Goal: Transaction & Acquisition: Purchase product/service

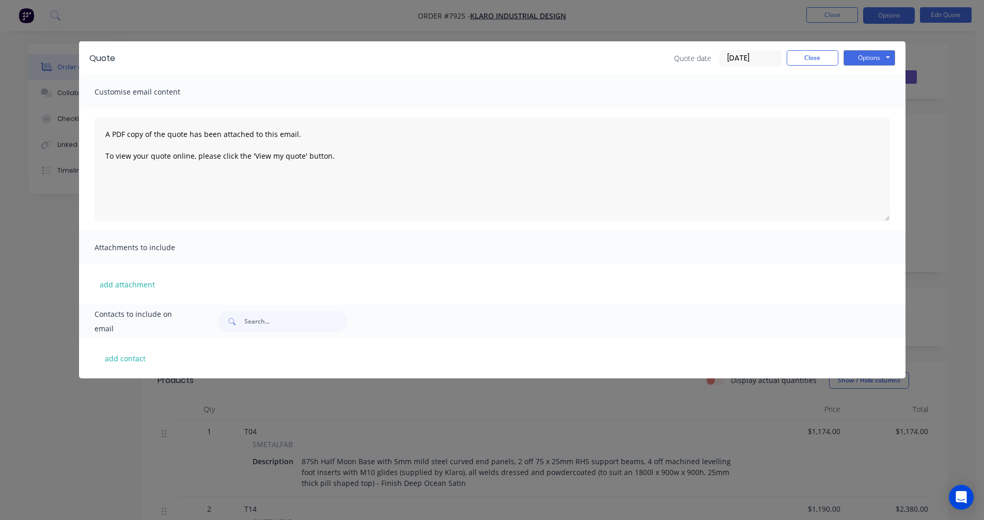
click at [818, 56] on button "Close" at bounding box center [813, 57] width 52 height 15
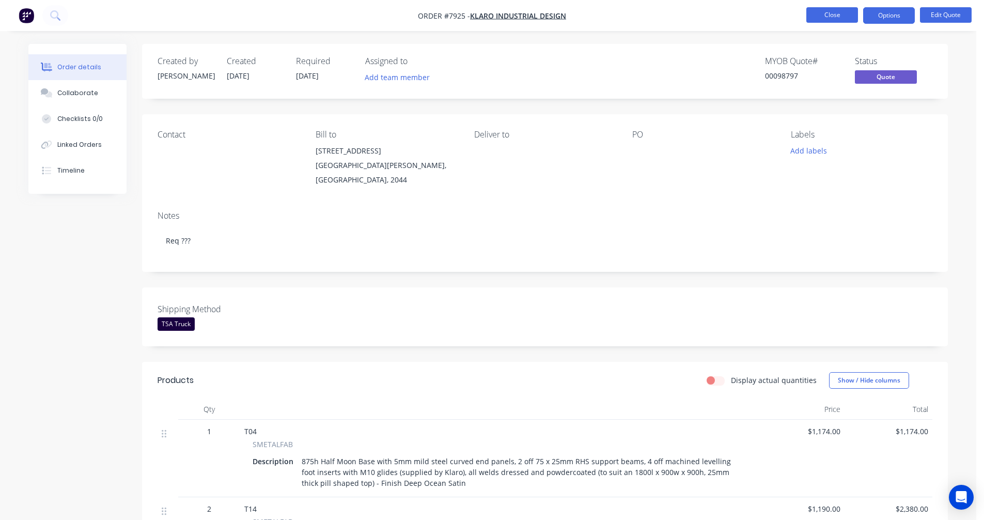
click at [828, 18] on button "Close" at bounding box center [832, 14] width 52 height 15
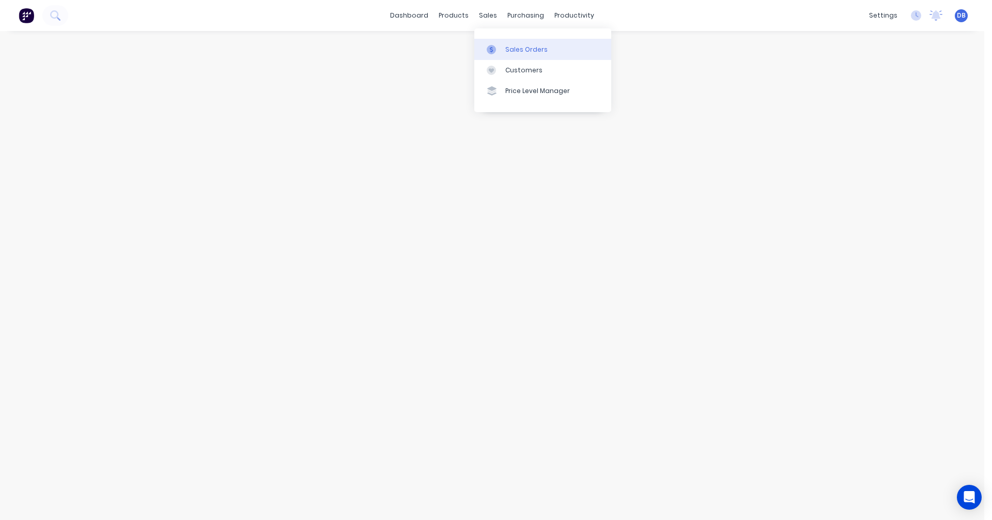
click at [511, 50] on div "Sales Orders" at bounding box center [526, 49] width 42 height 9
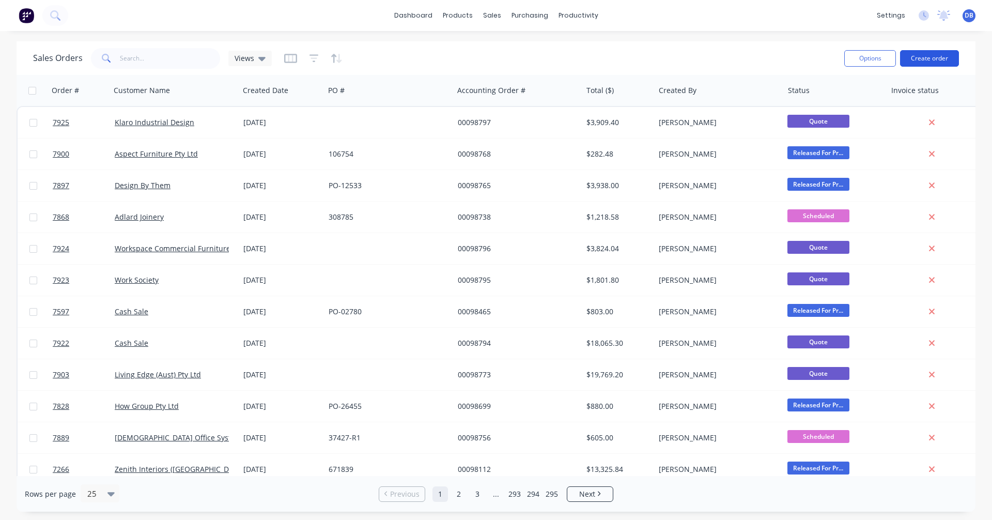
click at [925, 57] on button "Create order" at bounding box center [929, 58] width 59 height 17
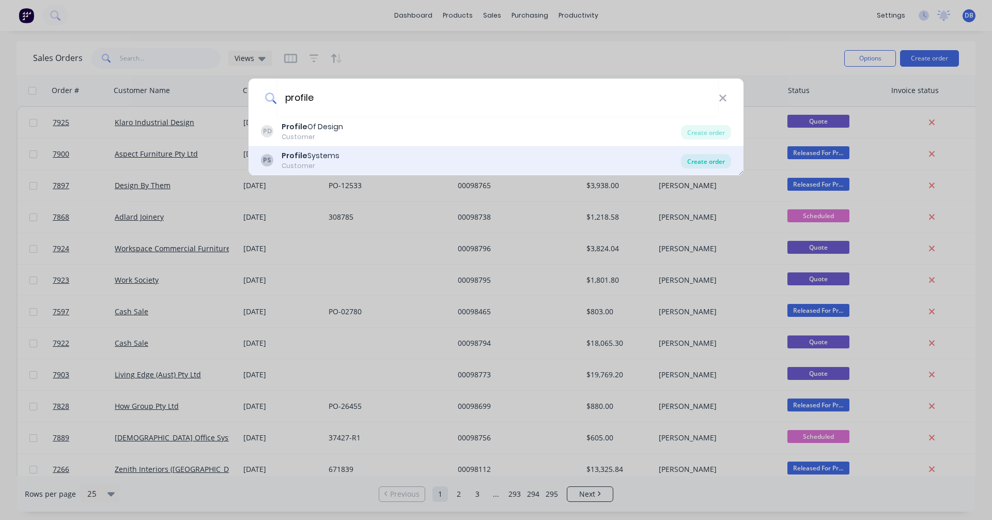
type input "profile"
click at [709, 162] on div "Create order" at bounding box center [706, 161] width 50 height 14
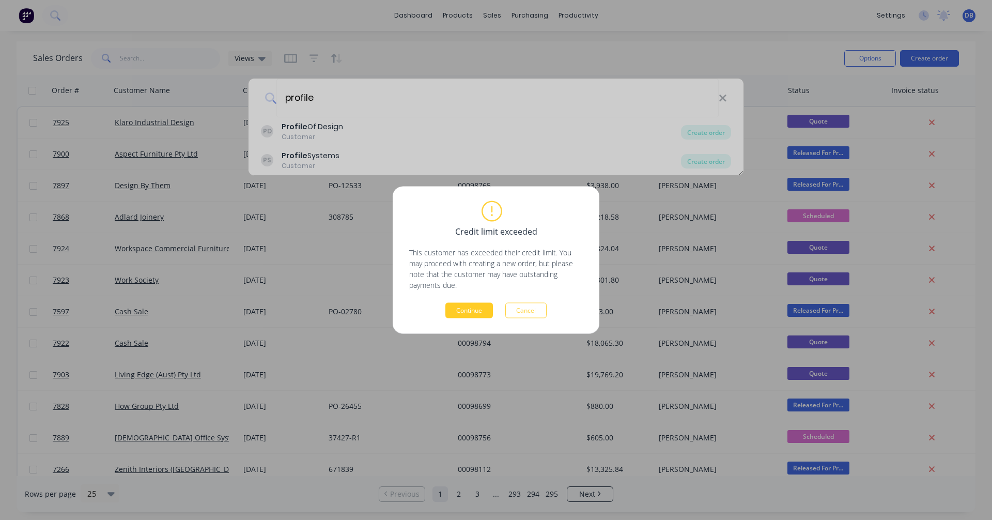
click at [461, 309] on button "Continue" at bounding box center [469, 310] width 48 height 15
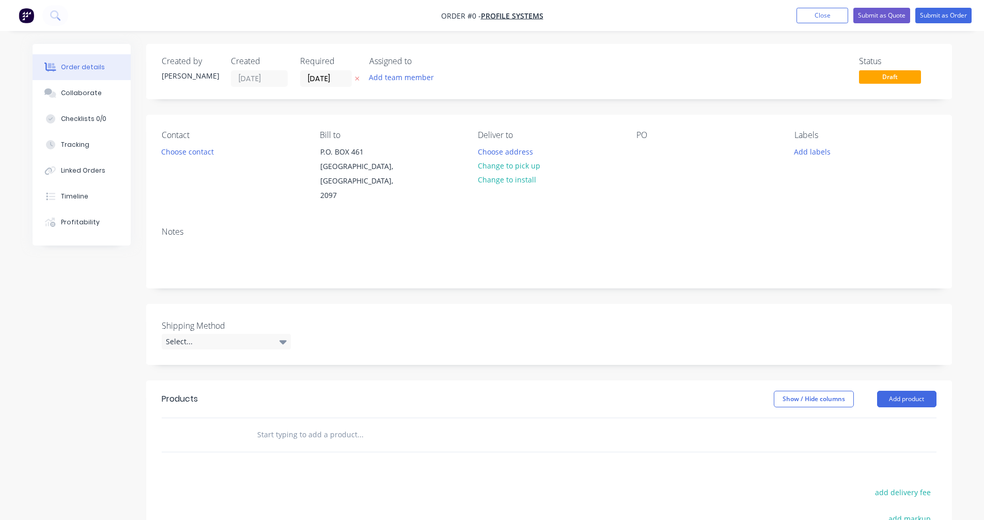
click at [304, 424] on input "text" at bounding box center [360, 434] width 207 height 21
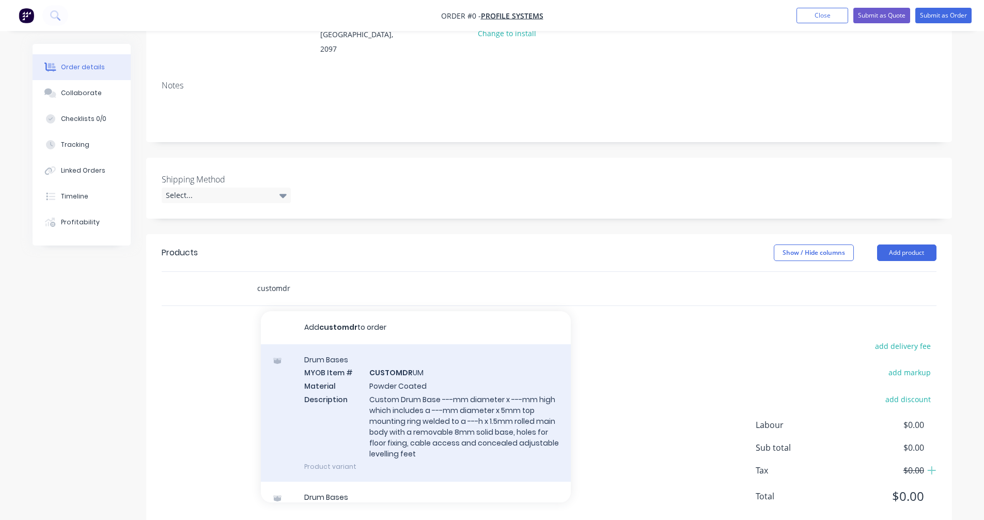
scroll to position [159, 0]
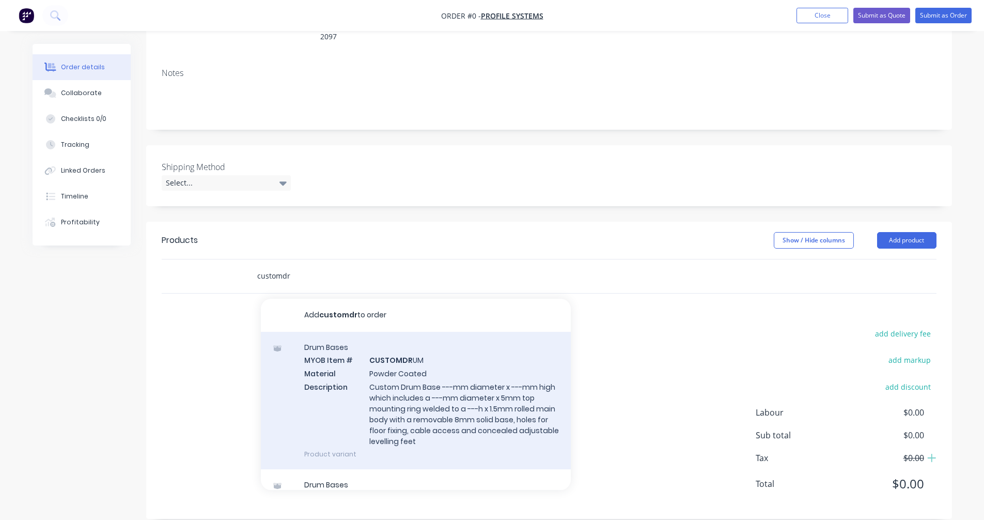
type input "customdr"
click at [418, 394] on div "Drum Bases MYOB Item # CUSTOMDR UM Material Powder Coated Description Custom Dr…" at bounding box center [416, 400] width 310 height 137
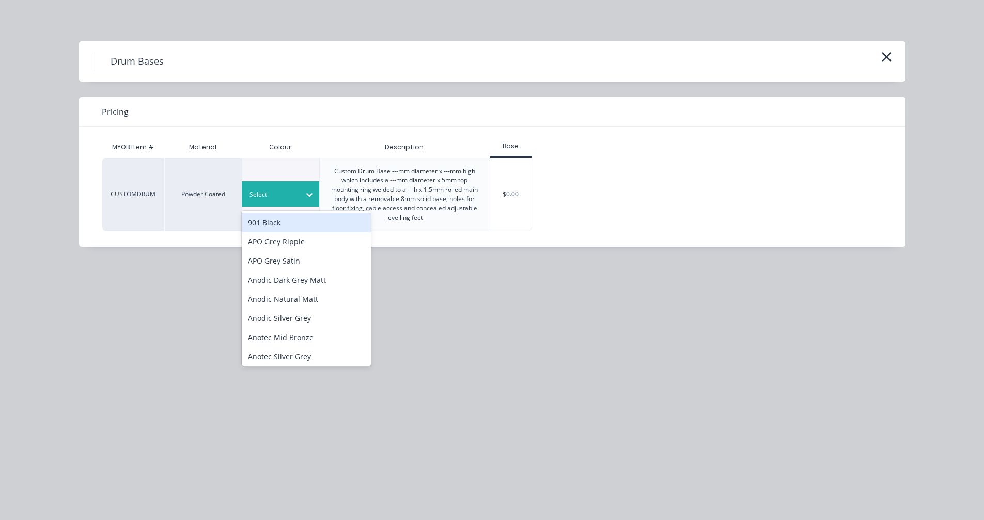
click at [301, 192] on div at bounding box center [309, 194] width 19 height 17
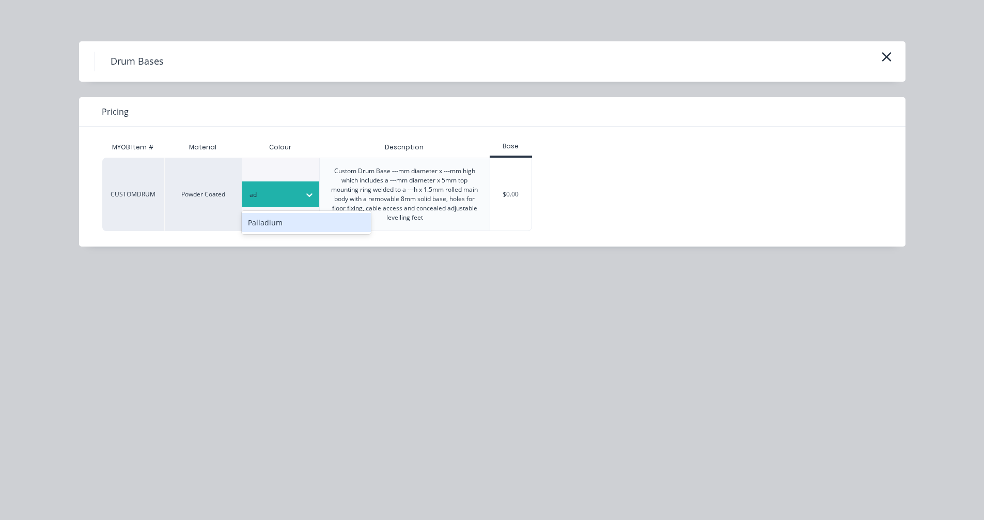
type input "a"
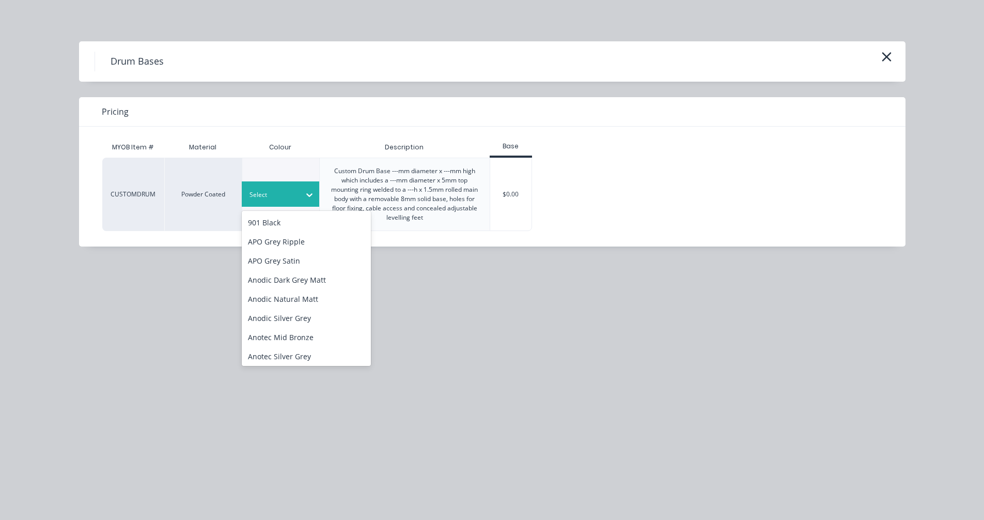
type input "a"
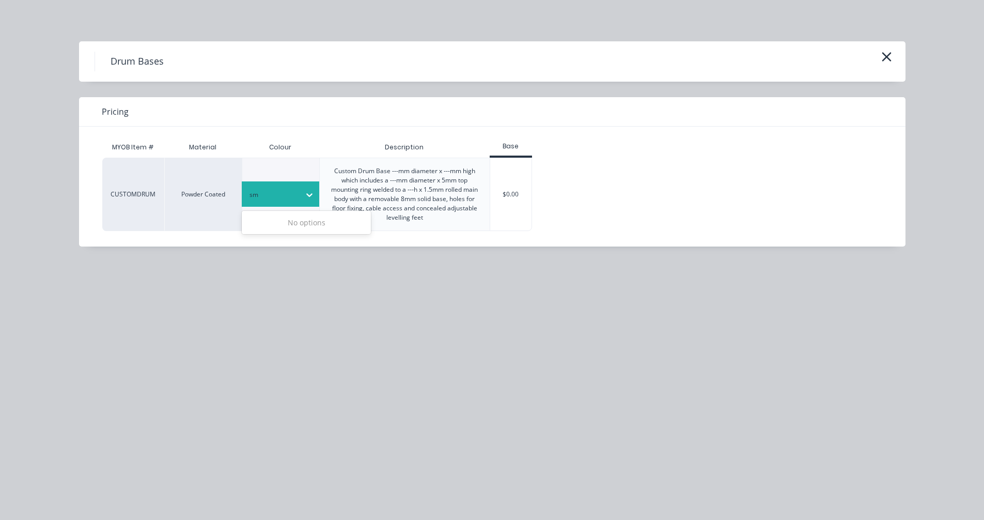
type input "s"
type input "see"
click at [319, 225] on div "See Line Item For Colour" at bounding box center [306, 222] width 129 height 19
click at [495, 198] on div "$0.00" at bounding box center [511, 194] width 42 height 72
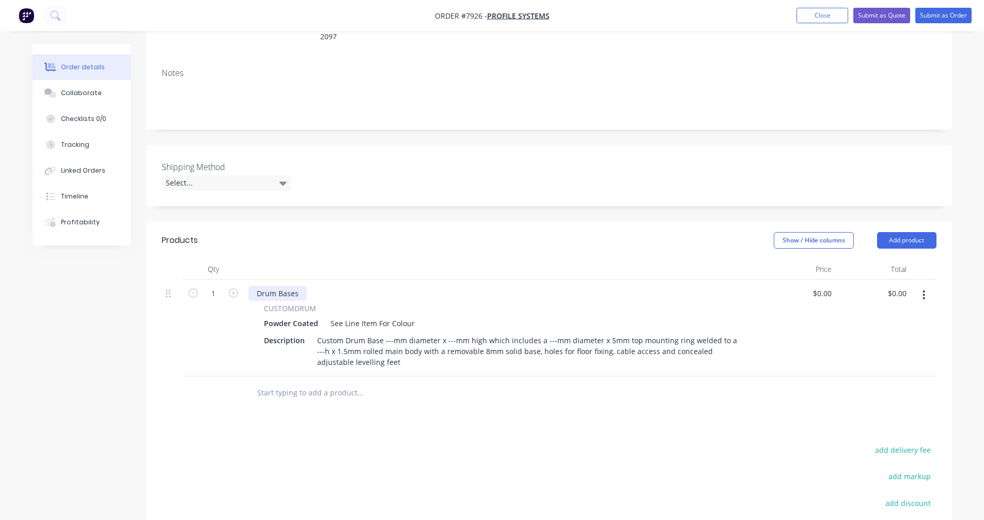
click at [300, 286] on div "Drum Bases" at bounding box center [277, 293] width 58 height 15
drag, startPoint x: 297, startPoint y: 279, endPoint x: 243, endPoint y: 278, distance: 54.2
click at [243, 279] on div "1 Drum Bases CUSTOMDRUM Powder Coated See Line Item For Colour Description Cust…" at bounding box center [549, 327] width 775 height 97
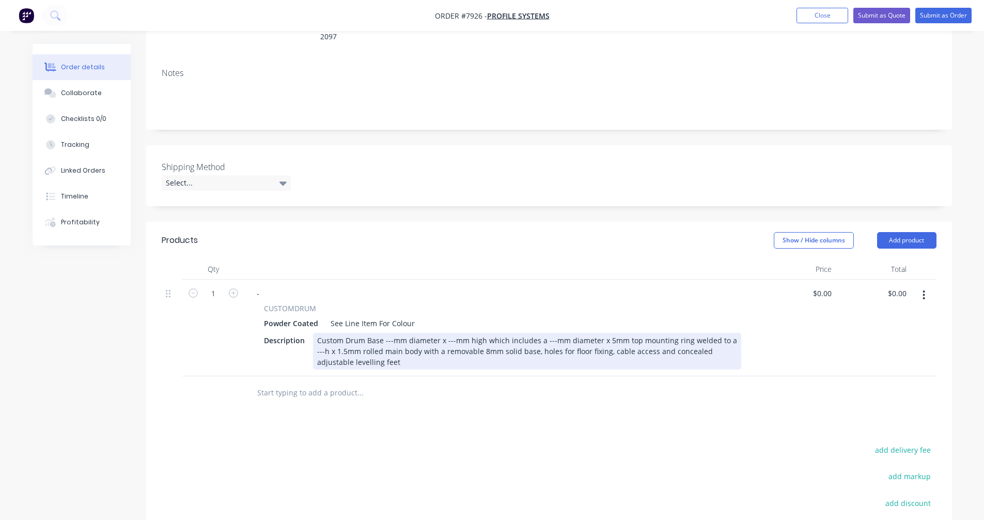
drag, startPoint x: 390, startPoint y: 326, endPoint x: 398, endPoint y: 325, distance: 8.3
click at [391, 333] on div "Custom Drum Base ---mm diameter x ---mm high which includes a ---mm diameter x …" at bounding box center [527, 351] width 428 height 37
click at [390, 333] on div "Custom Drum Base ---mm diameter x ---mm high which includes a ---mm diameter x …" at bounding box center [527, 351] width 428 height 37
type input "$498.00"
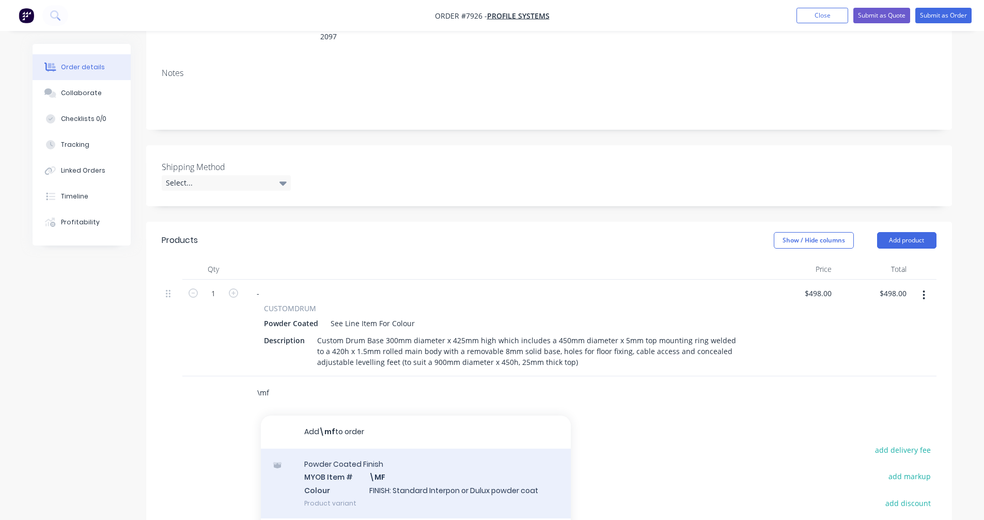
type input "\mf"
click at [399, 472] on div "Powder Coated Finish MYOB Item # \MF Colour FINISH: Standard Interpon or Dulux …" at bounding box center [416, 483] width 310 height 70
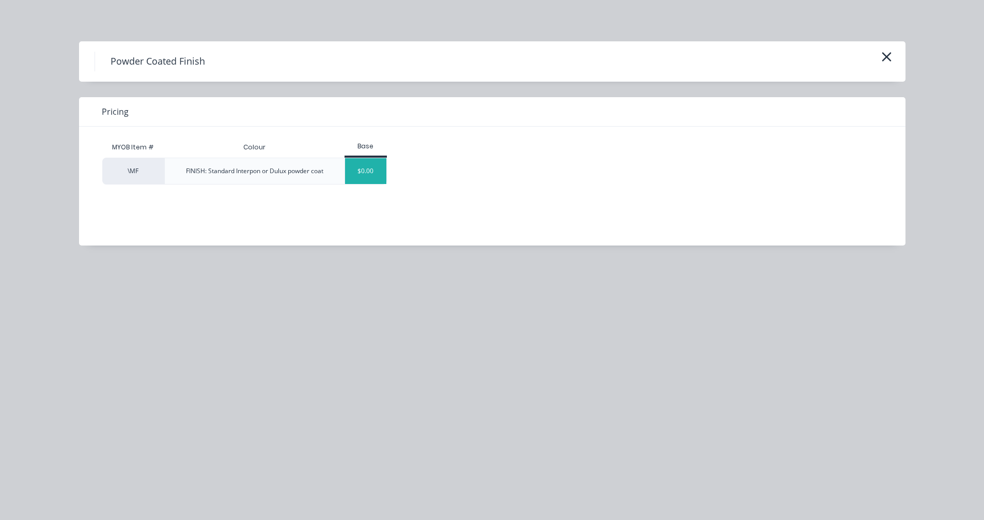
click at [365, 174] on div "$0.00" at bounding box center [366, 171] width 42 height 26
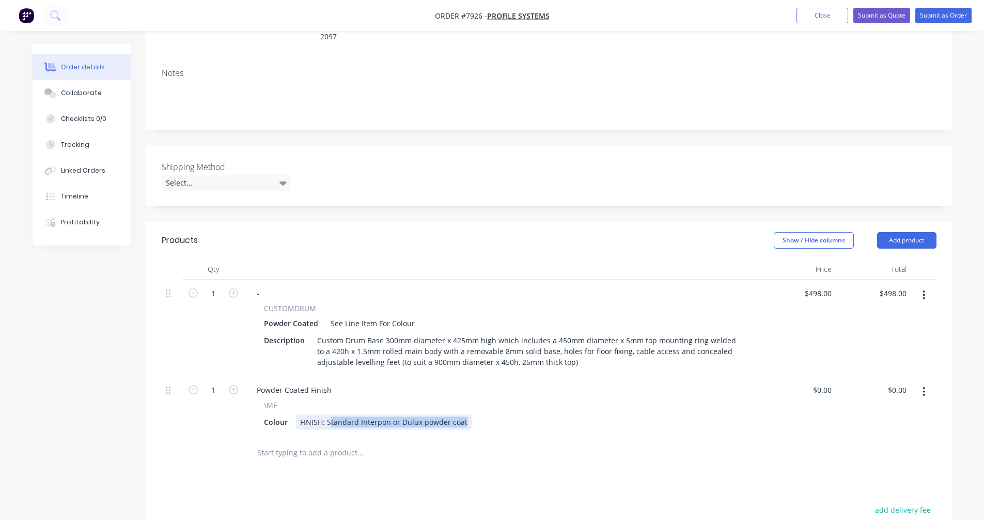
drag, startPoint x: 462, startPoint y: 407, endPoint x: 328, endPoint y: 408, distance: 133.8
click at [328, 414] on div "FINISH: Standard Interpon or Dulux powder coat" at bounding box center [384, 421] width 176 height 15
type input "$0.00"
click at [310, 442] on input "text" at bounding box center [360, 452] width 207 height 21
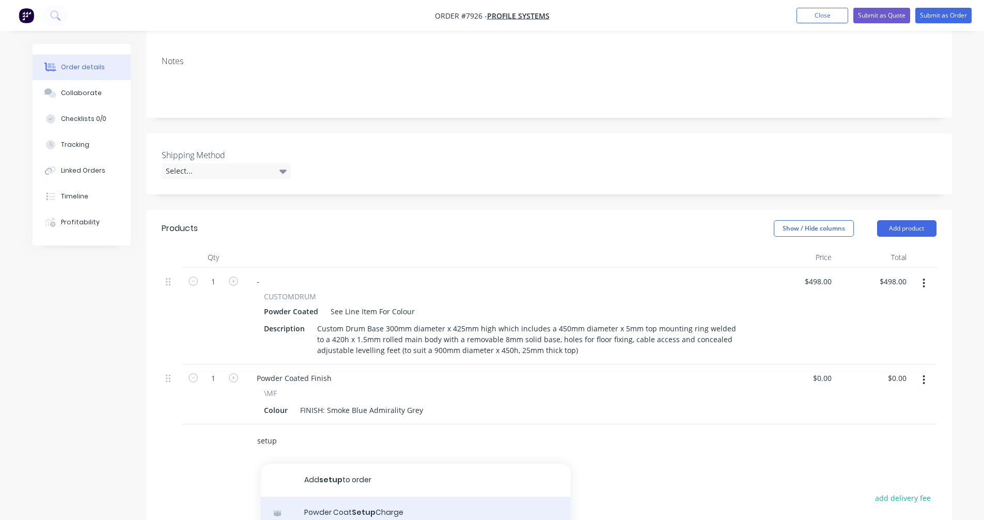
scroll to position [210, 0]
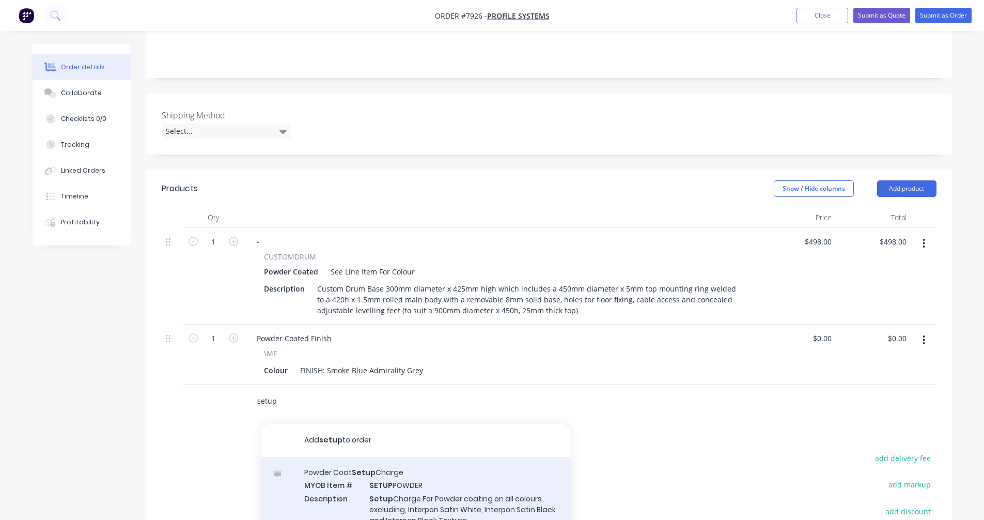
type input "setup"
click at [435, 483] on div "Powder Coat Setup Charge MYOB Item # SETUP POWDER Description Setup Charge For …" at bounding box center [416, 502] width 310 height 91
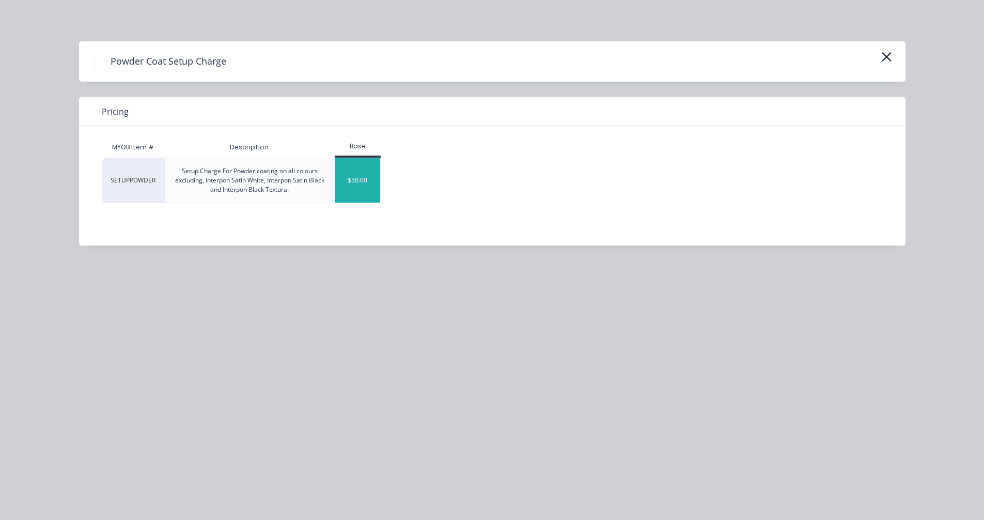
click at [353, 168] on div "$50.00" at bounding box center [357, 180] width 45 height 44
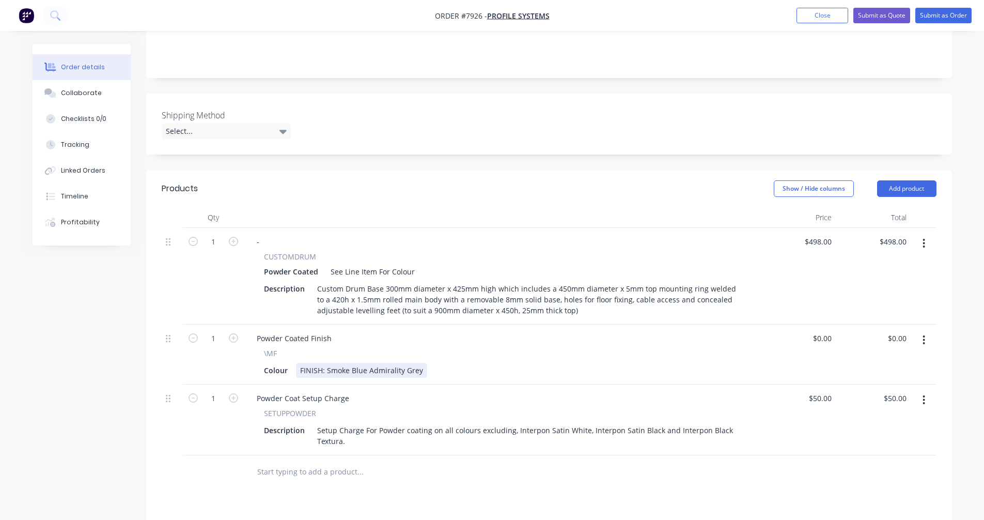
click at [325, 363] on div "FINISH: Smoke Blue Admirality Grey" at bounding box center [361, 370] width 131 height 15
click at [880, 17] on button "Submit as Quote" at bounding box center [881, 15] width 57 height 15
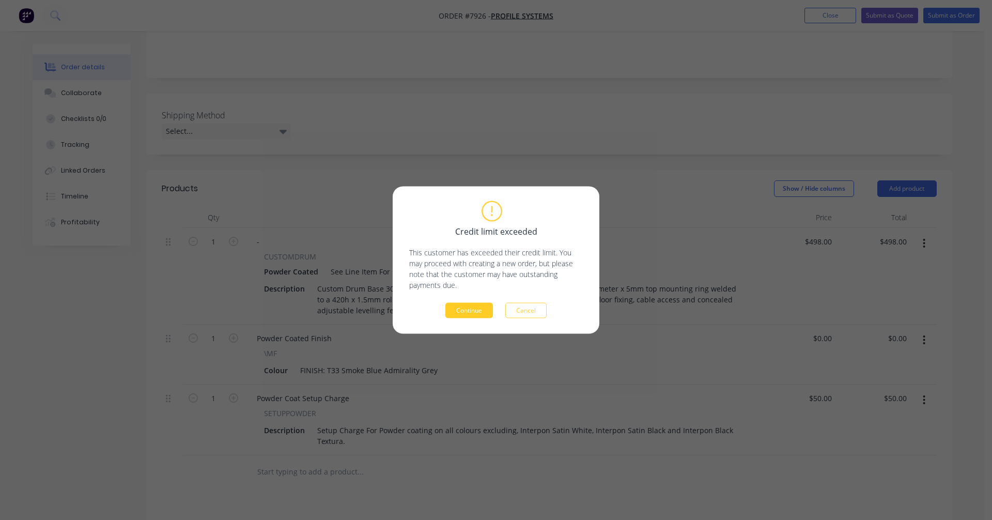
click at [469, 308] on button "Continue" at bounding box center [469, 310] width 48 height 15
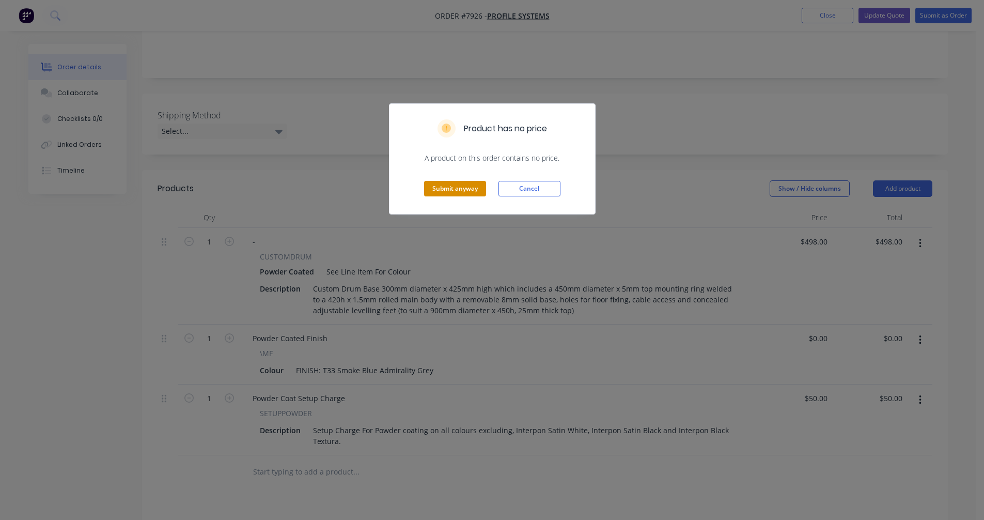
click at [470, 186] on button "Submit anyway" at bounding box center [455, 188] width 62 height 15
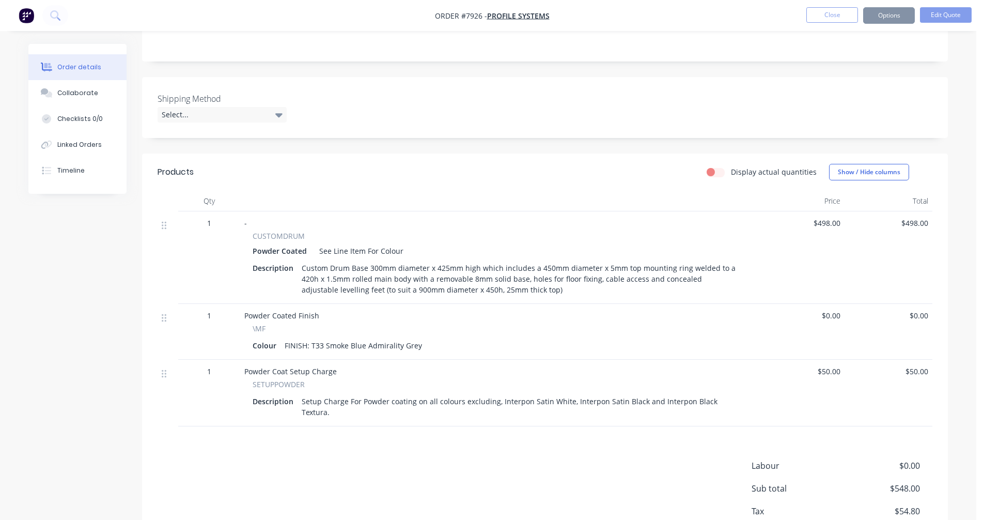
scroll to position [198, 0]
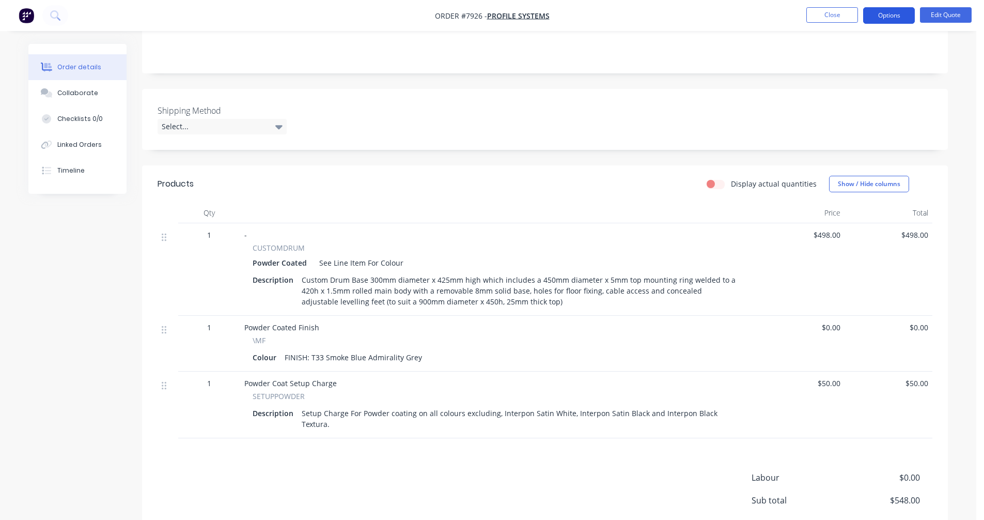
click at [890, 14] on button "Options" at bounding box center [889, 15] width 52 height 17
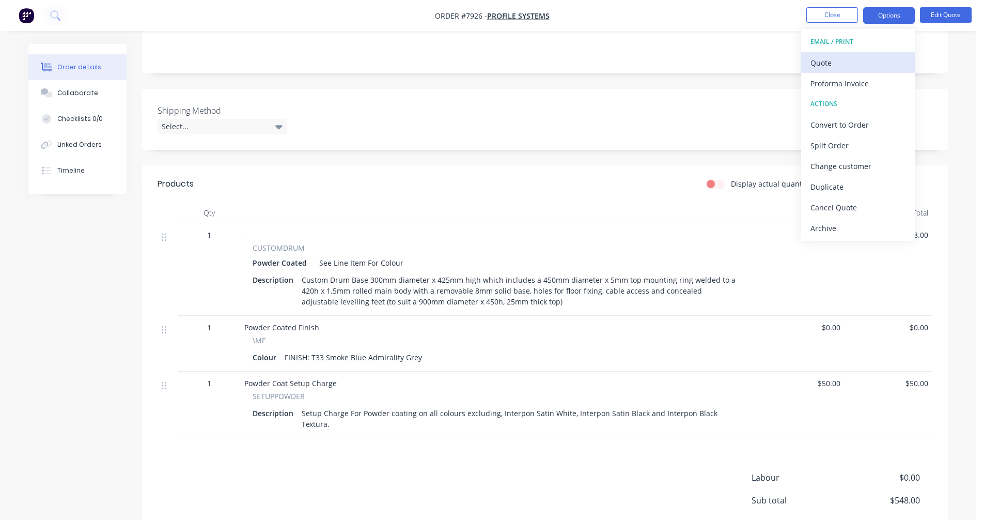
click at [818, 65] on div "Quote" at bounding box center [857, 62] width 95 height 15
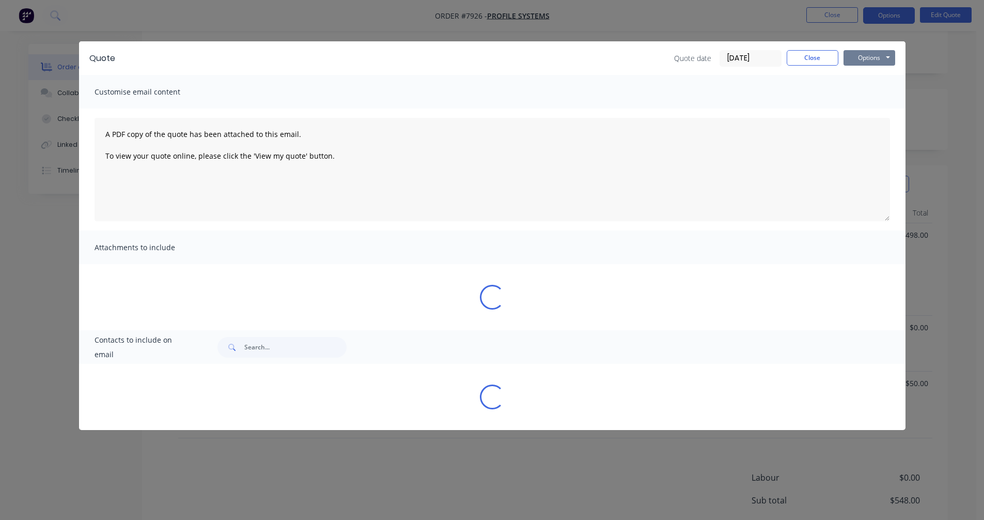
click at [877, 57] on button "Options" at bounding box center [870, 57] width 52 height 15
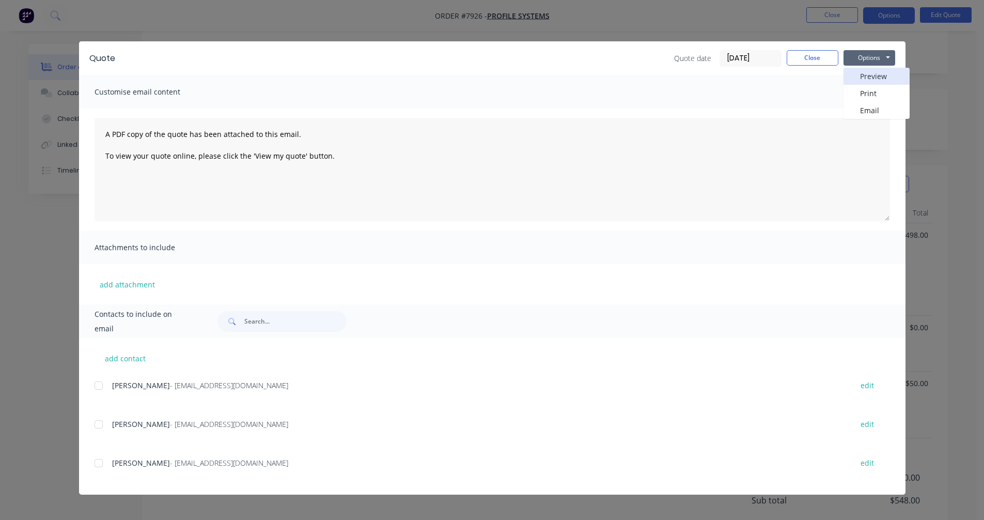
click at [878, 73] on button "Preview" at bounding box center [877, 76] width 66 height 17
click at [805, 55] on button "Close" at bounding box center [813, 57] width 52 height 15
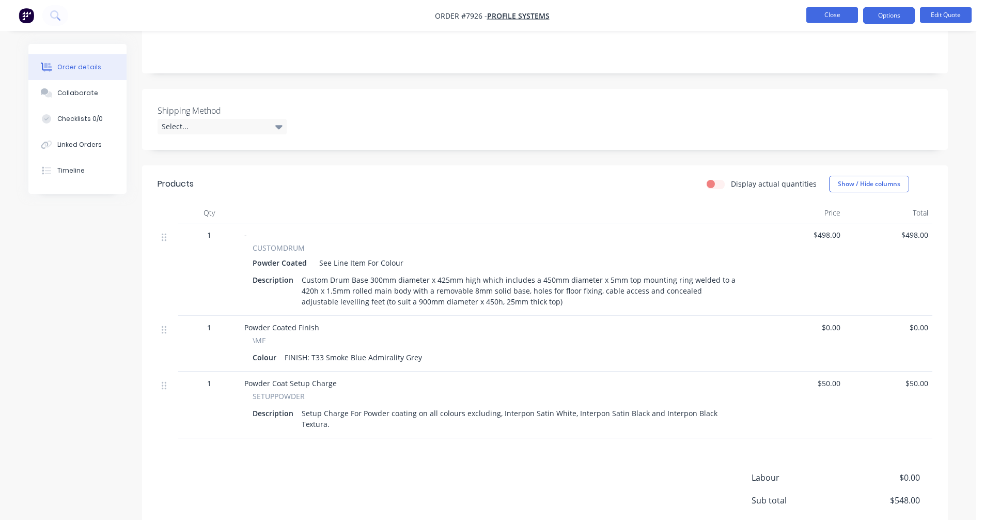
click at [825, 18] on button "Close" at bounding box center [832, 14] width 52 height 15
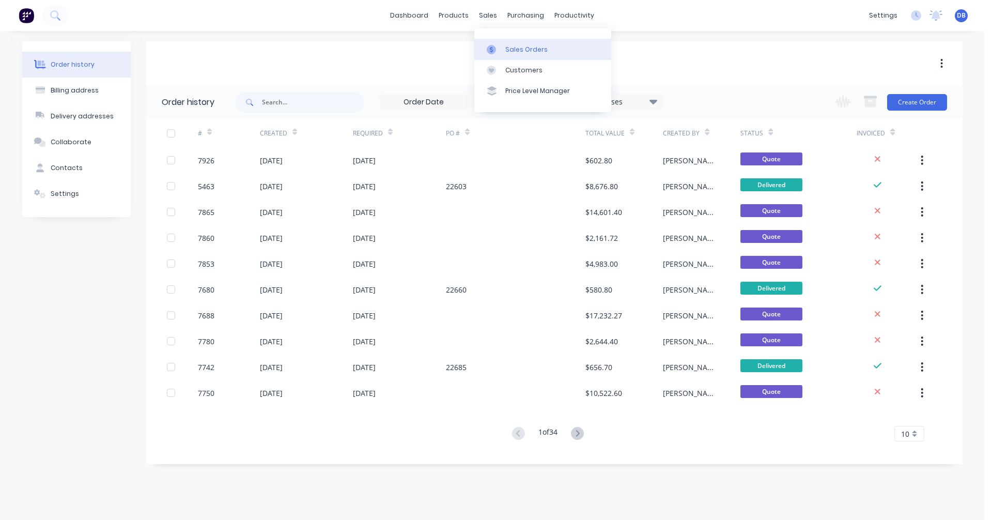
click at [512, 48] on div "Sales Orders" at bounding box center [526, 49] width 42 height 9
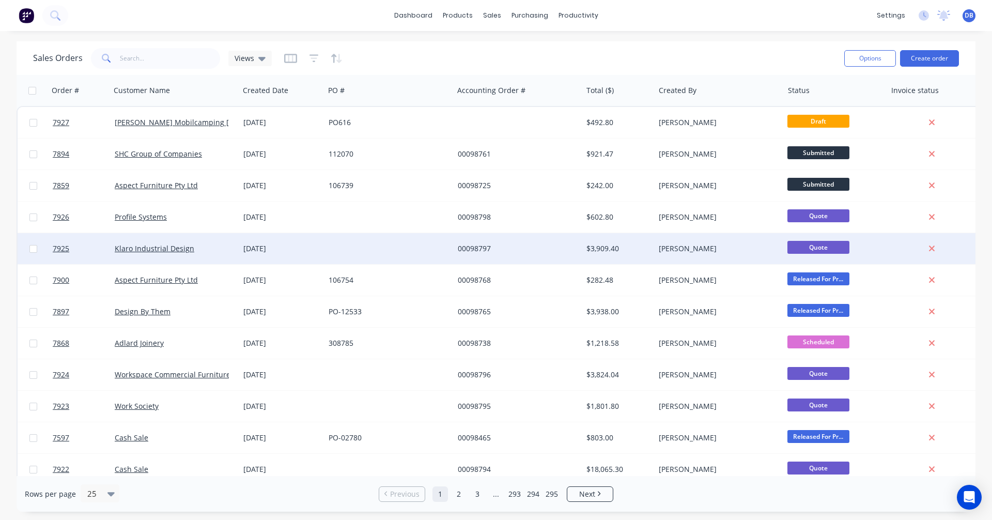
click at [271, 245] on div "[DATE]" at bounding box center [281, 248] width 77 height 10
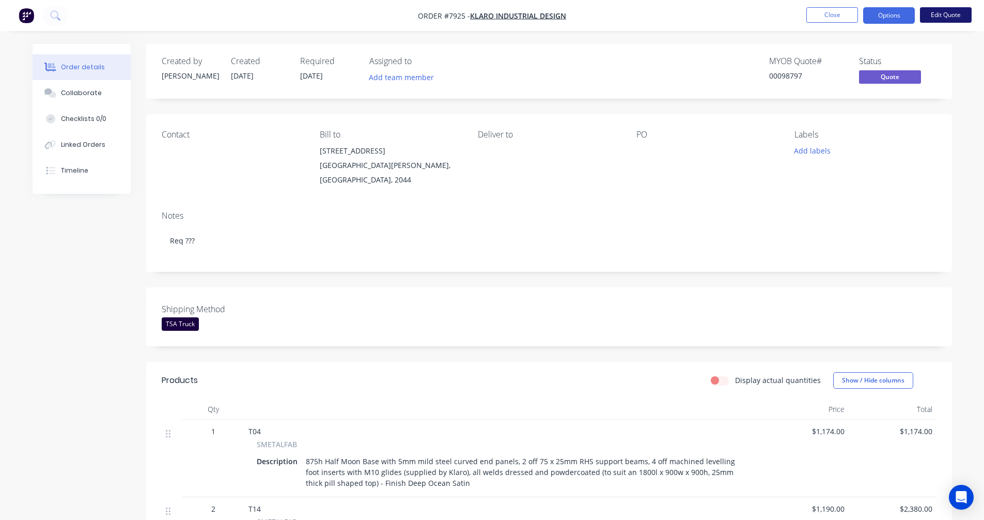
click at [944, 11] on button "Edit Quote" at bounding box center [946, 14] width 52 height 15
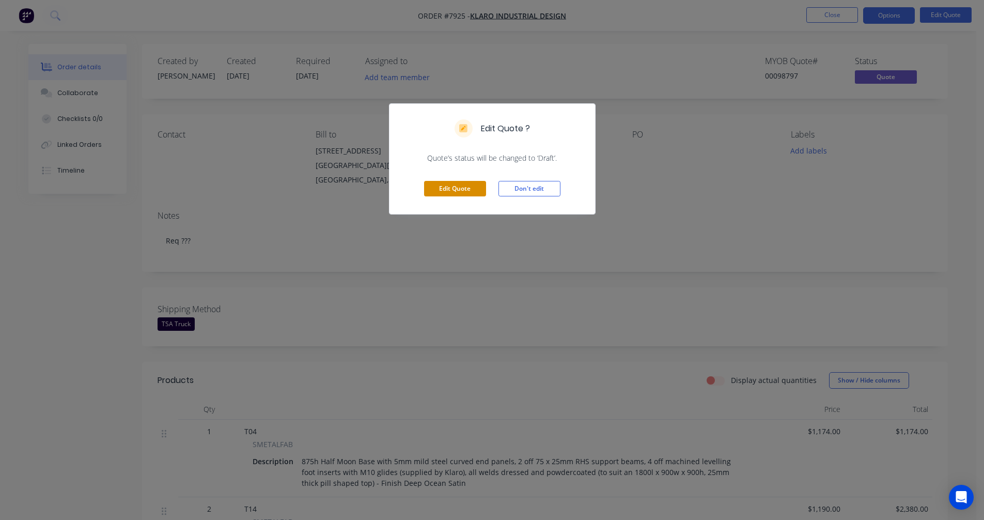
click at [458, 188] on button "Edit Quote" at bounding box center [455, 188] width 62 height 15
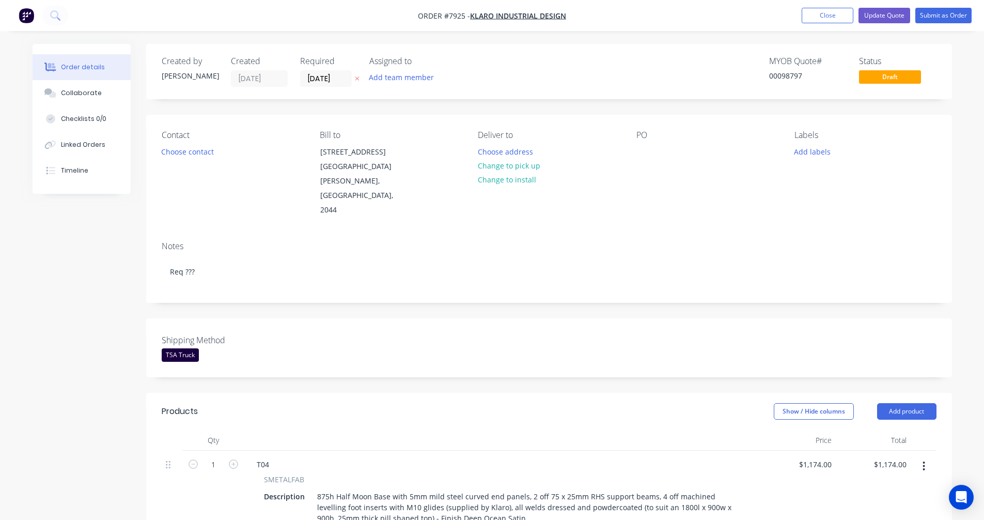
click at [180, 348] on div "TSA Truck" at bounding box center [180, 354] width 37 height 13
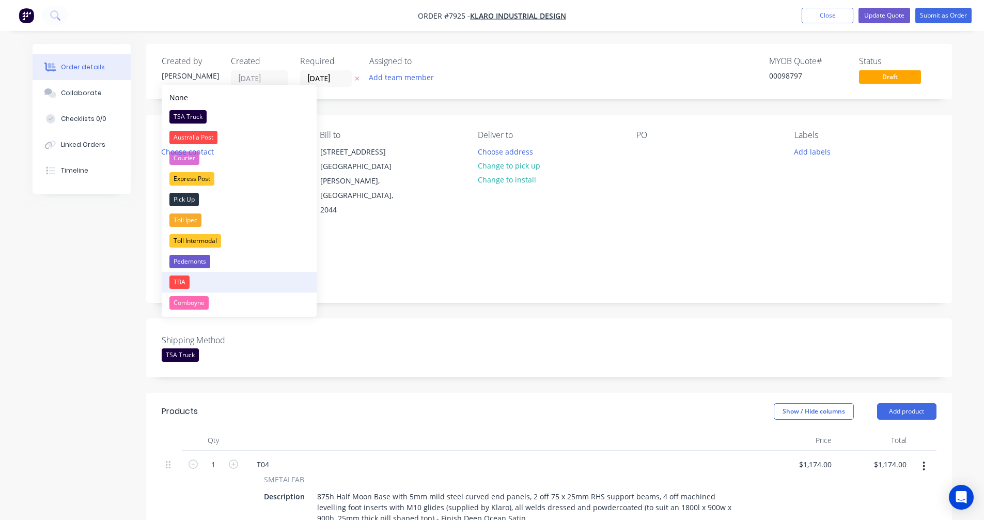
click at [179, 280] on div "TBA" at bounding box center [179, 281] width 20 height 13
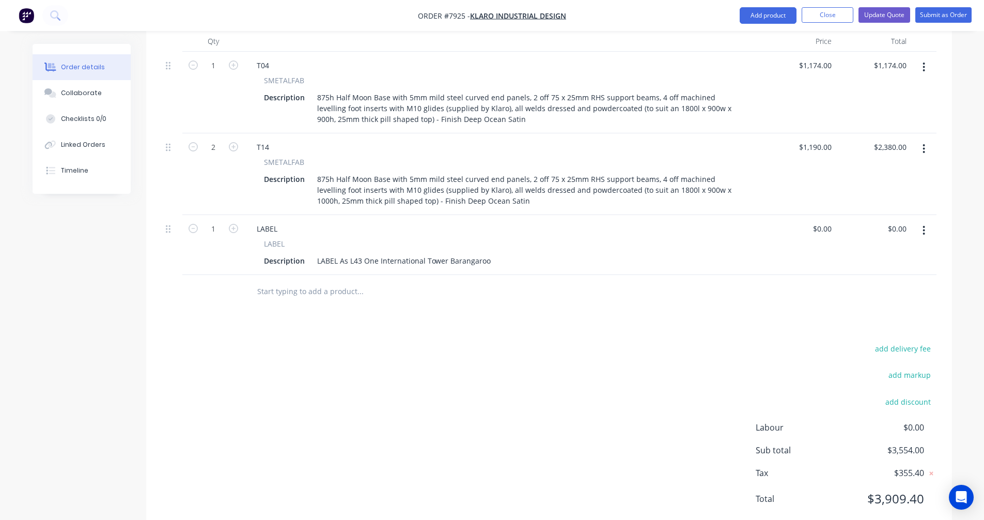
scroll to position [399, 0]
click at [299, 280] on input "text" at bounding box center [360, 290] width 207 height 21
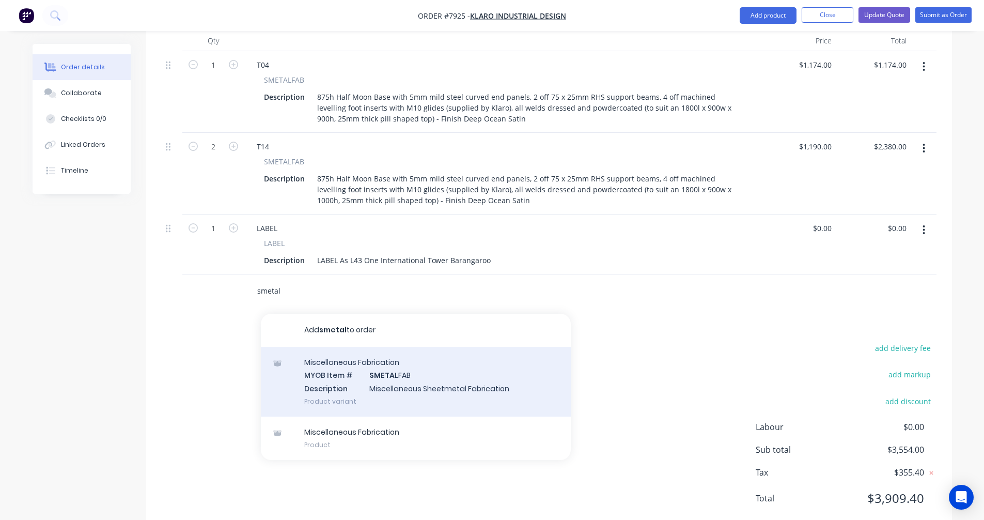
type input "smetal"
click at [404, 349] on div "Miscellaneous Fabrication MYOB Item # SMETAL FAB Description Miscellaneous Shee…" at bounding box center [416, 382] width 310 height 70
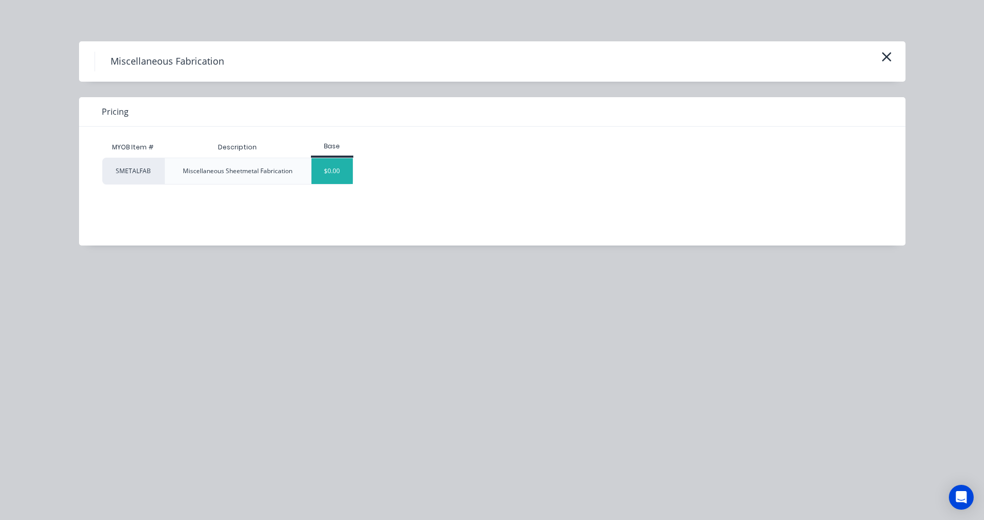
click at [322, 170] on div "$0.00" at bounding box center [332, 171] width 42 height 26
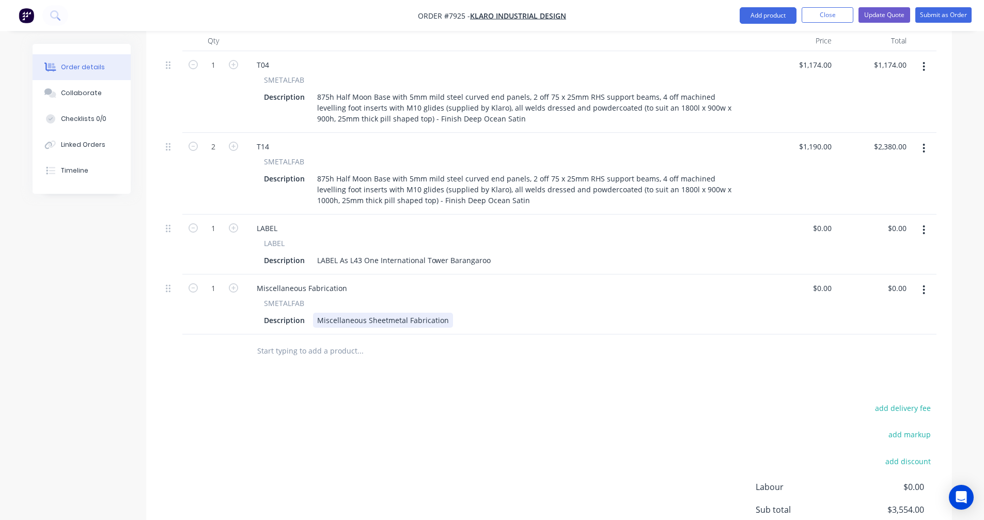
click at [379, 313] on div "Miscellaneous Sheetmetal Fabrication" at bounding box center [383, 320] width 140 height 15
drag, startPoint x: 444, startPoint y: 290, endPoint x: 302, endPoint y: 300, distance: 142.4
click at [302, 300] on div "Miscellaneous Fabrication SMETALFAB Description Miscellaneous Sheetmetal Fabric…" at bounding box center [502, 304] width 517 height 60
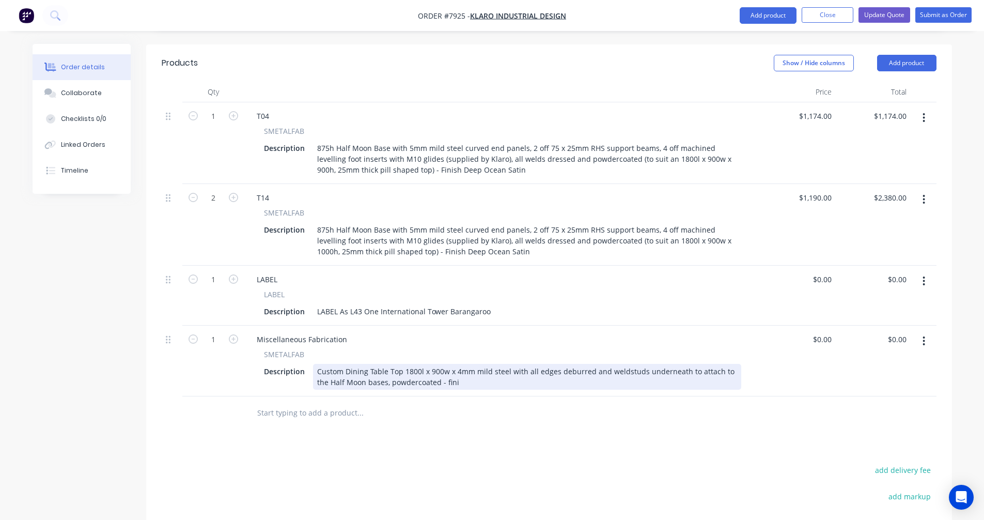
scroll to position [348, 0]
drag, startPoint x: 454, startPoint y: 355, endPoint x: 426, endPoint y: 353, distance: 28.0
click at [426, 364] on div "Custom Dining Table Top 1800l x 900w x 4mm mild steel with all edges deburred a…" at bounding box center [527, 377] width 428 height 26
click at [367, 364] on div "Custom Dining Table Top 1800l x 900w x 4mm mild steel with all edges deburred a…" at bounding box center [527, 377] width 428 height 26
click at [344, 364] on div "Custom Dining Table Top 1800l x 900w x 4mm mild steel with all edges deburred a…" at bounding box center [527, 377] width 428 height 26
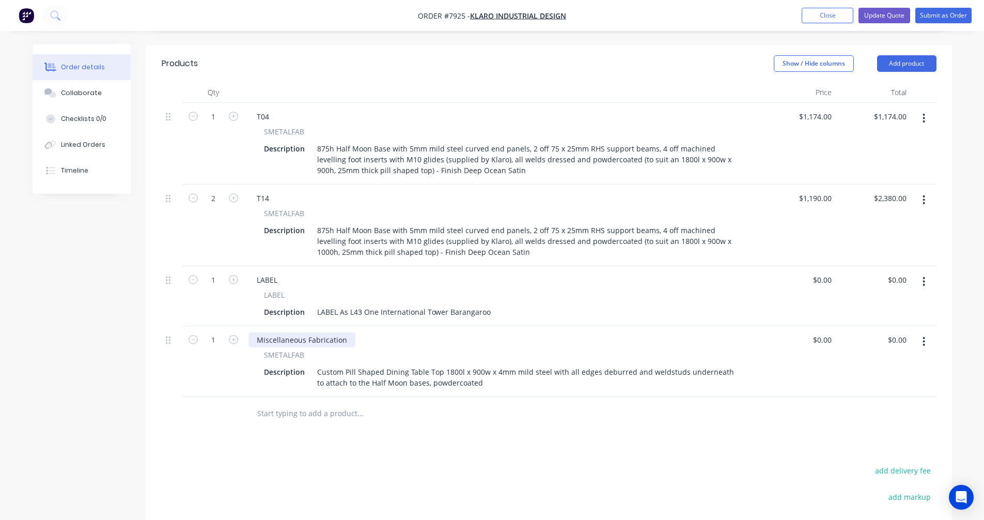
click at [345, 332] on div "Miscellaneous Fabrication" at bounding box center [301, 339] width 107 height 15
drag, startPoint x: 344, startPoint y: 310, endPoint x: 255, endPoint y: 308, distance: 89.4
click at [255, 332] on div "Miscellaneous Fabrication" at bounding box center [301, 339] width 107 height 15
click at [237, 335] on icon "button" at bounding box center [233, 339] width 9 height 9
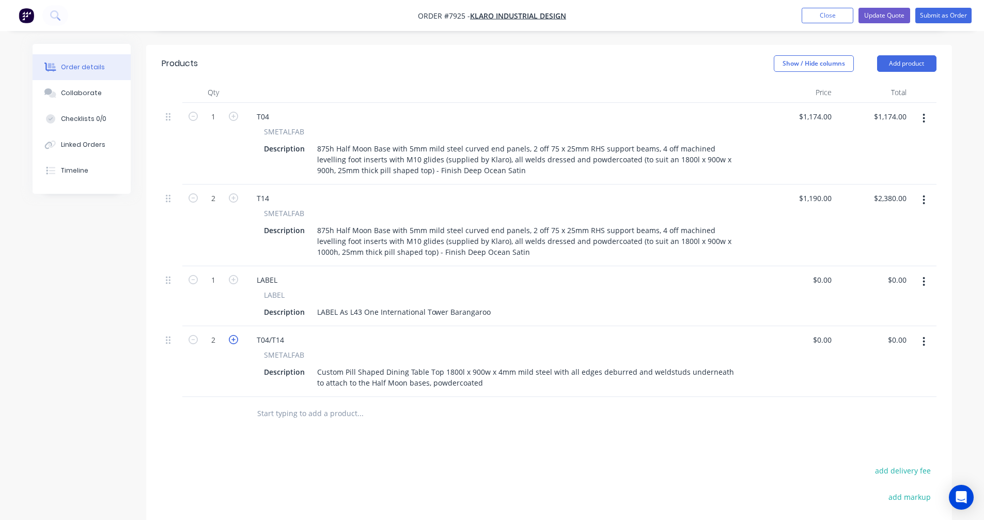
type input "3"
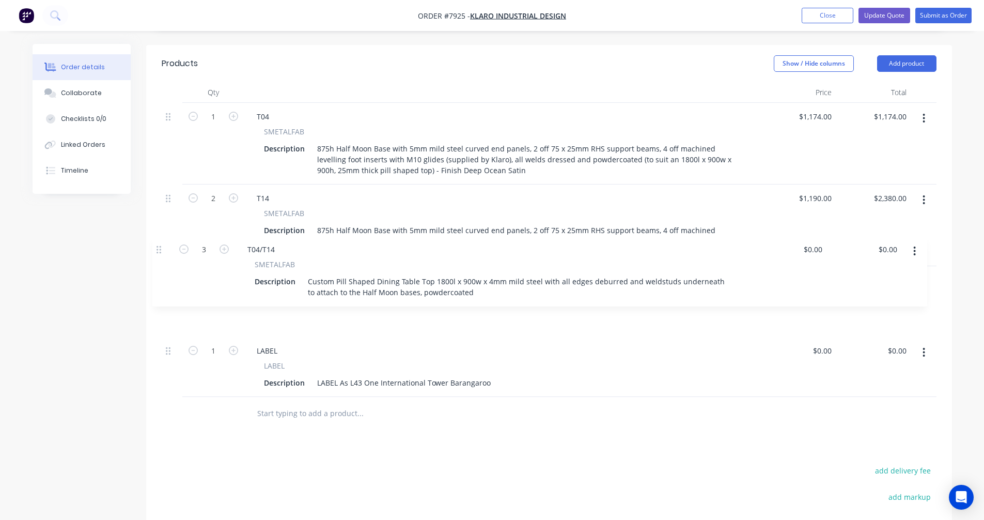
drag, startPoint x: 168, startPoint y: 313, endPoint x: 162, endPoint y: 251, distance: 61.8
click at [162, 248] on div "1 T04 SMETALFAB Description 875h Half Moon Base with 5mm mild steel curved end …" at bounding box center [549, 250] width 775 height 294
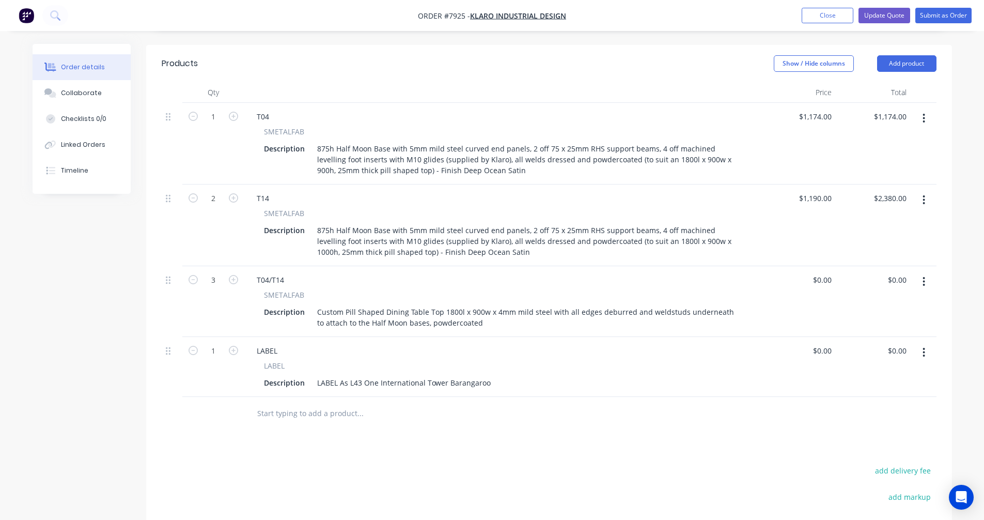
click at [283, 403] on input "text" at bounding box center [360, 413] width 207 height 21
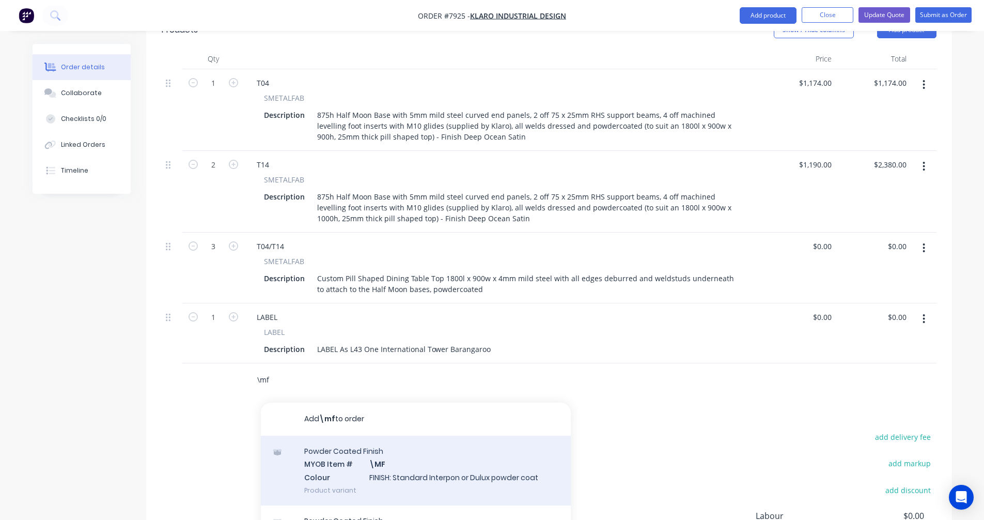
scroll to position [399, 0]
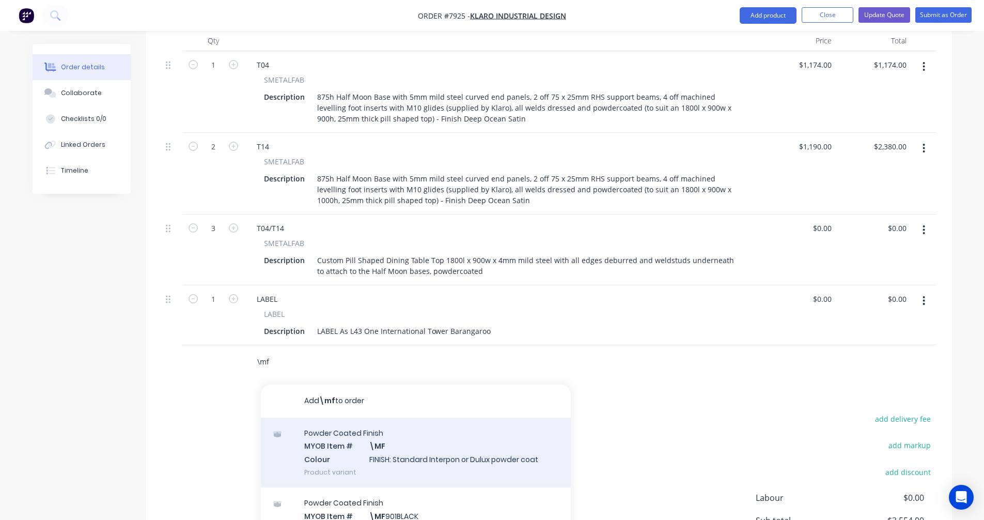
type input "\mf"
click at [403, 432] on div "Powder Coated Finish MYOB Item # \MF Colour FINISH: Standard Interpon or Dulux …" at bounding box center [416, 452] width 310 height 70
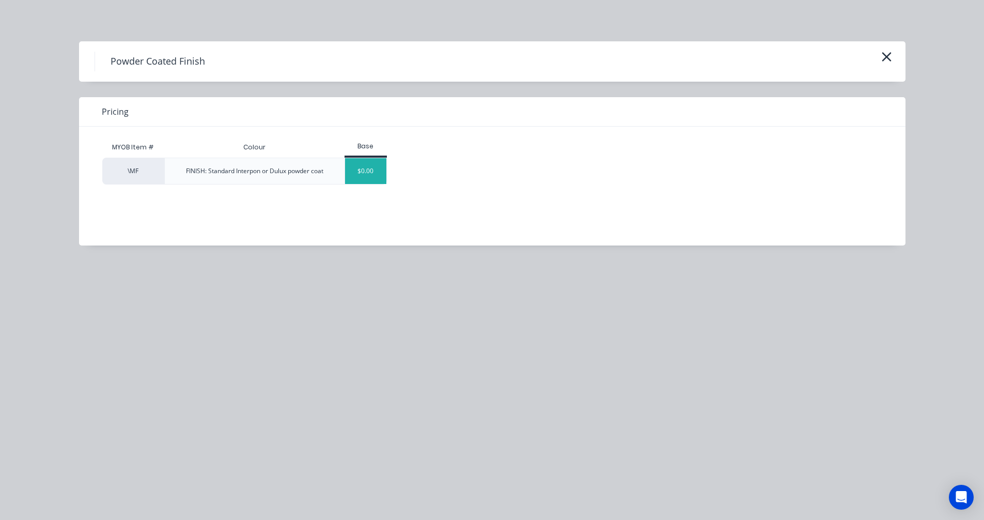
click at [360, 172] on div "$0.00" at bounding box center [366, 171] width 42 height 26
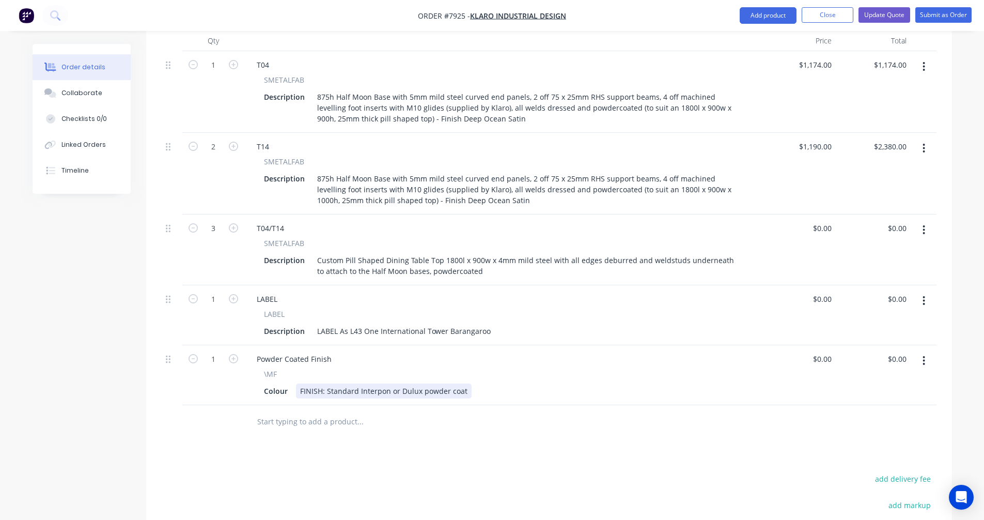
click at [456, 383] on div "FINISH: Standard Interpon or Dulux powder coat" at bounding box center [384, 390] width 176 height 15
drag, startPoint x: 461, startPoint y: 363, endPoint x: 326, endPoint y: 363, distance: 134.8
click at [326, 383] on div "FINISH: Standard Interpon or Dulux powder coat" at bounding box center [384, 390] width 176 height 15
type input "$0.00"
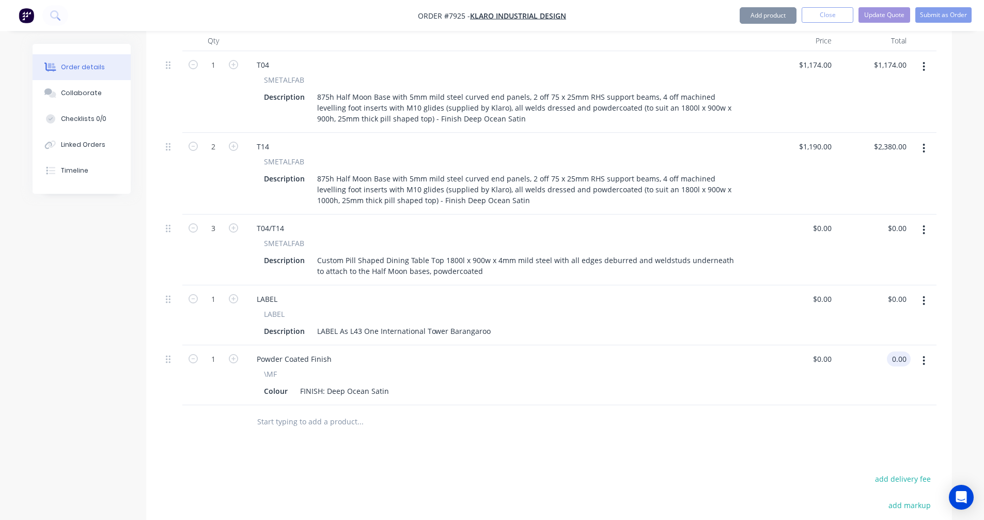
type input "$0.00"
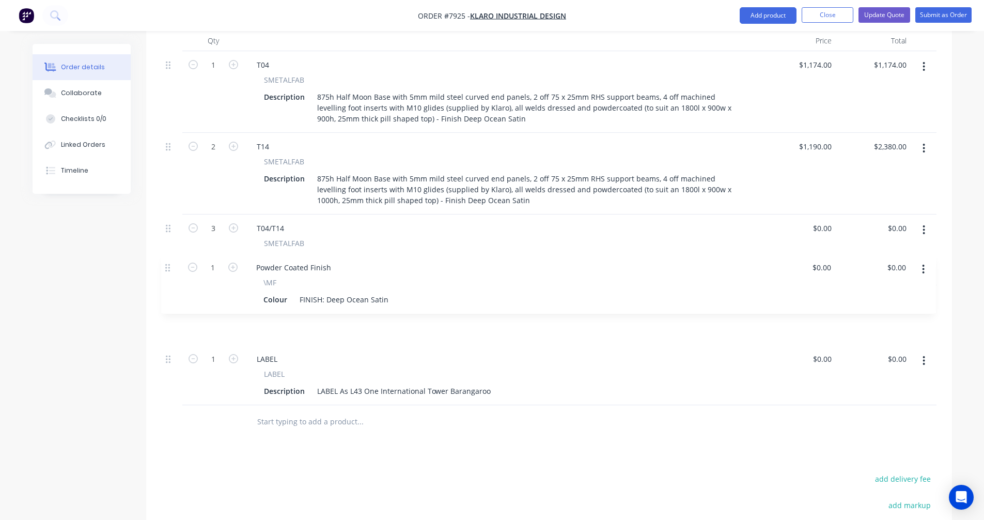
drag, startPoint x: 169, startPoint y: 331, endPoint x: 169, endPoint y: 264, distance: 66.6
click at [169, 264] on div "1 T04 SMETALFAB Description 875h Half Moon Base with 5mm mild steel curved end …" at bounding box center [549, 228] width 775 height 354
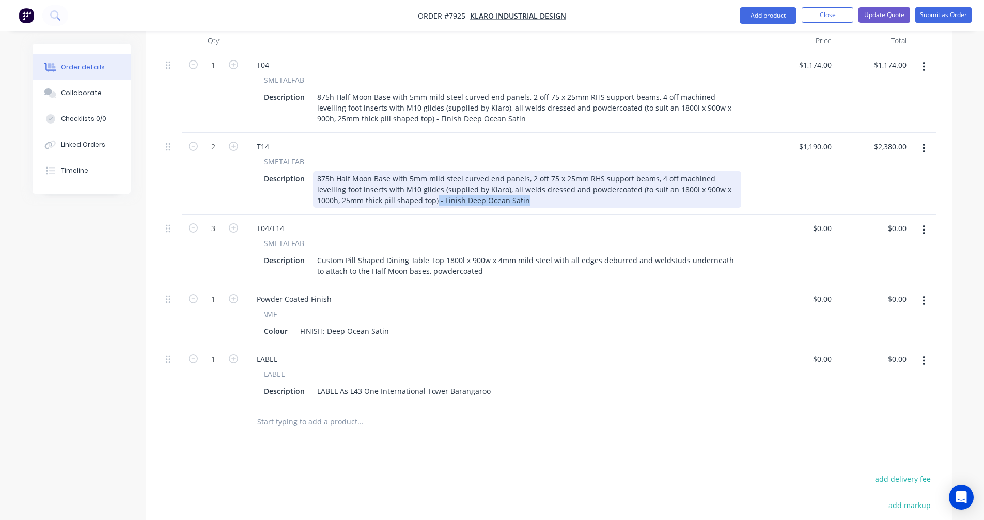
drag, startPoint x: 474, startPoint y: 172, endPoint x: 386, endPoint y: 174, distance: 88.4
click at [386, 174] on div "875h Half Moon Base with 5mm mild steel curved end panels, 2 off 75 x 25mm RHS …" at bounding box center [527, 189] width 428 height 37
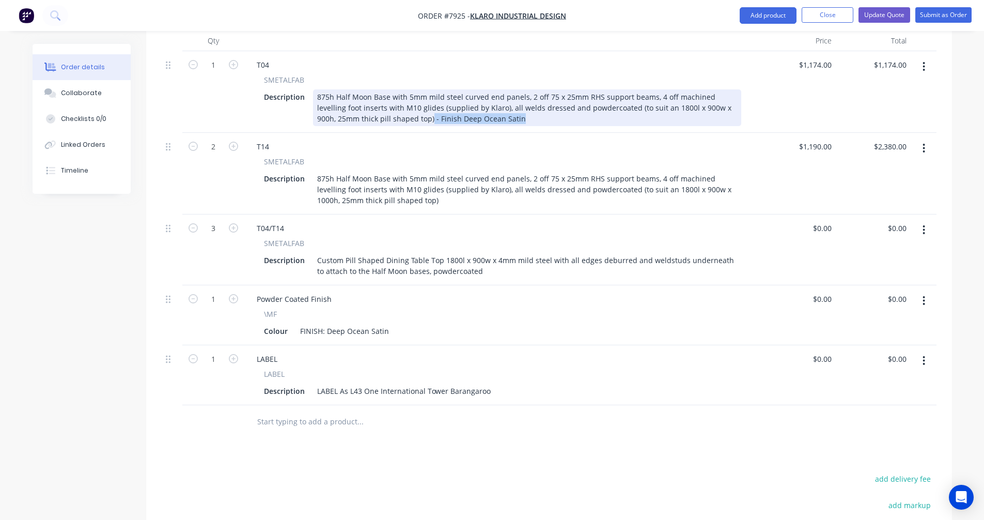
drag, startPoint x: 481, startPoint y: 90, endPoint x: 386, endPoint y: 95, distance: 95.7
click at [386, 95] on div "875h Half Moon Base with 5mm mild steel curved end panels, 2 off 75 x 25mm RHS …" at bounding box center [527, 107] width 428 height 37
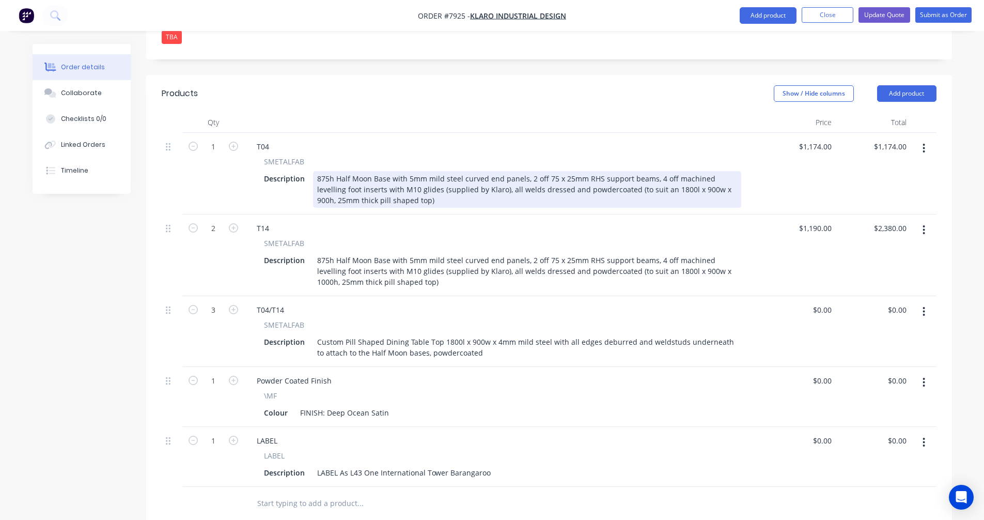
scroll to position [296, 0]
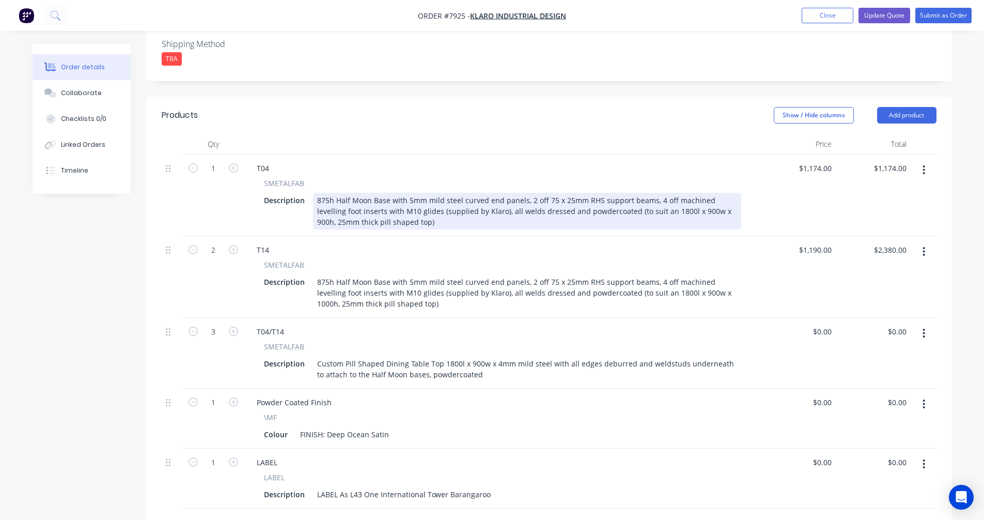
click at [329, 193] on div "875h Half Moon Base with 5mm mild steel curved end panels, 2 off 75 x 25mm RHS …" at bounding box center [527, 211] width 428 height 37
click at [716, 193] on div "896h Half Moon Base with 5mm mild steel curved end panels, 2 off 75 x 25mm RHS …" at bounding box center [527, 211] width 428 height 37
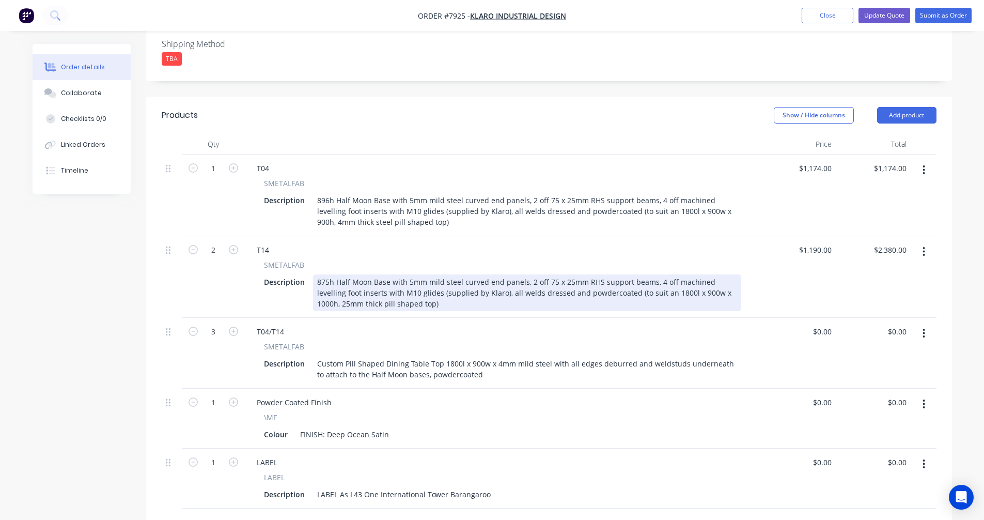
click at [333, 274] on div "875h Half Moon Base with 5mm mild steel curved end panels, 2 off 75 x 25mm RHS …" at bounding box center [527, 292] width 428 height 37
type input "$1,190.00"
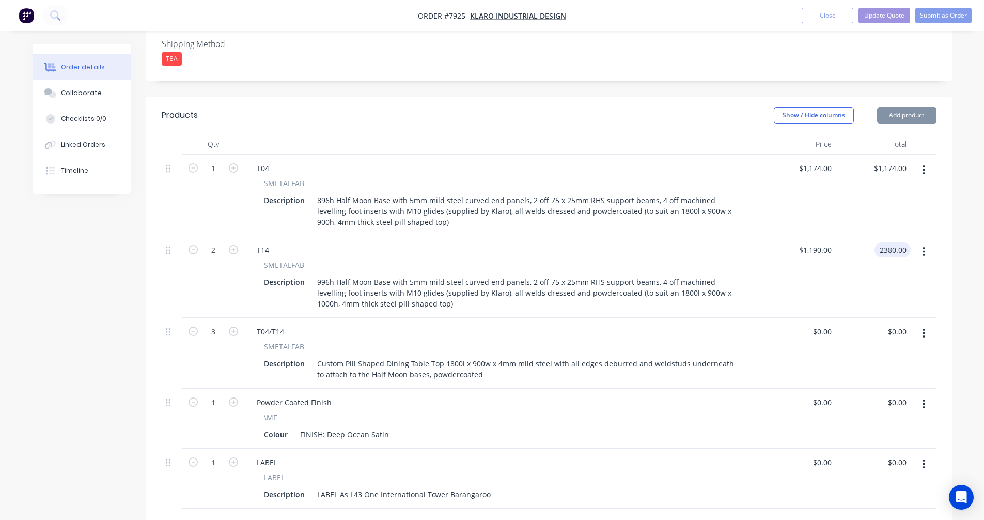
type input "$2,380.00"
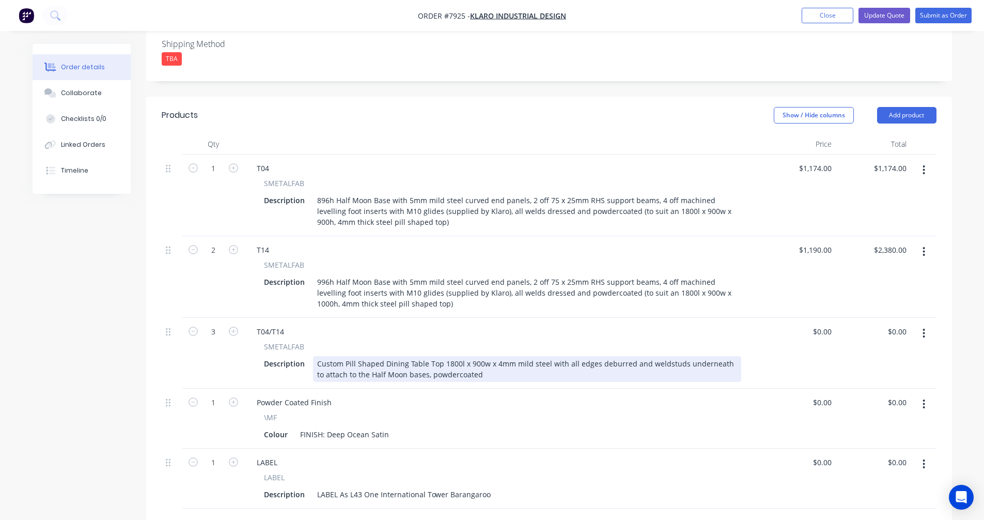
click at [409, 356] on div "Custom Pill Shaped Dining Table Top 1800l x 900w x 4mm mild steel with all edge…" at bounding box center [527, 369] width 428 height 26
type input "$461.00"
type input "$1,383.00"
click at [487, 356] on div "Custom Pill Shaped Dining Table Top 1800l x 900w x 4mm mild steel with all edge…" at bounding box center [527, 369] width 428 height 26
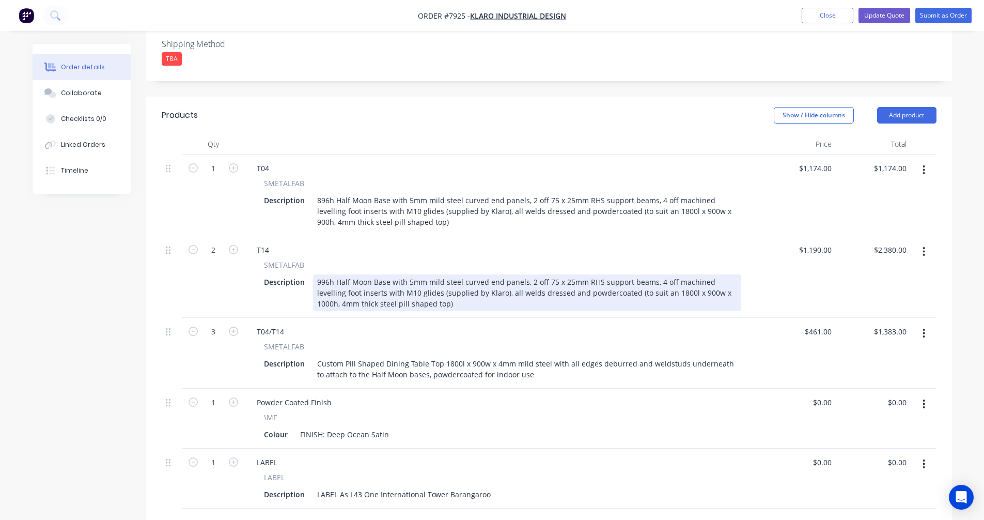
click at [599, 274] on div "996h Half Moon Base with 5mm mild steel curved end panels, 2 off 75 x 25mm RHS …" at bounding box center [527, 292] width 428 height 37
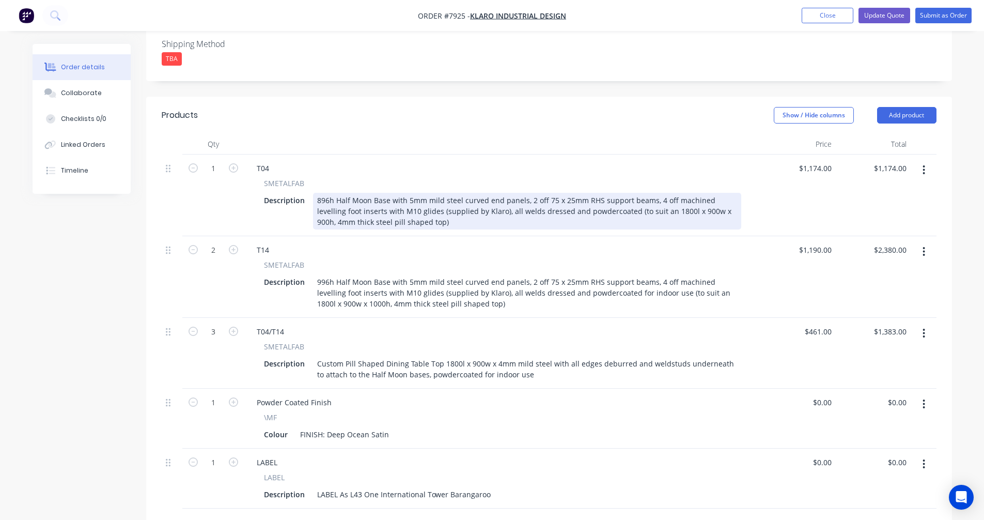
click at [600, 193] on div "896h Half Moon Base with 5mm mild steel curved end panels, 2 off 75 x 25mm RHS …" at bounding box center [527, 211] width 428 height 37
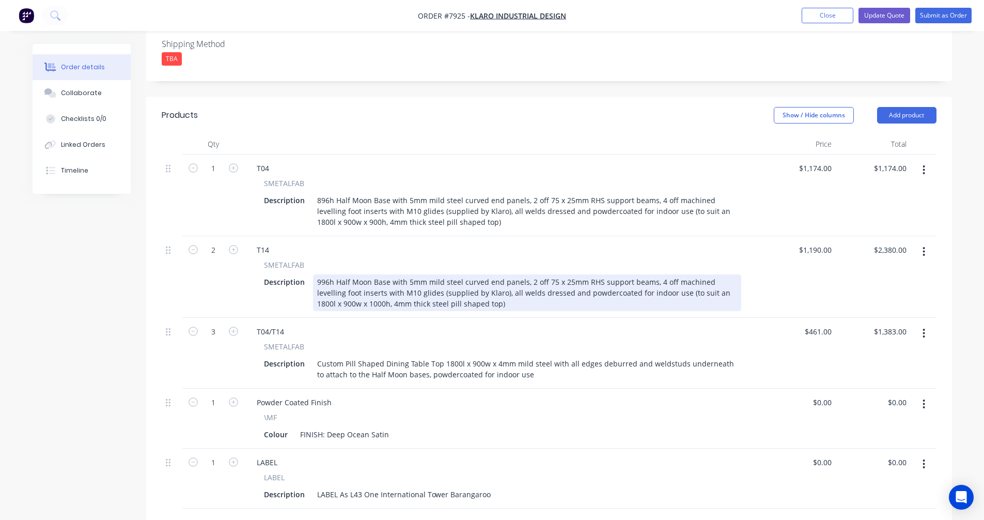
click at [600, 274] on div "996h Half Moon Base with 5mm mild steel curved end panels, 2 off 75 x 25mm RHS …" at bounding box center [527, 292] width 428 height 37
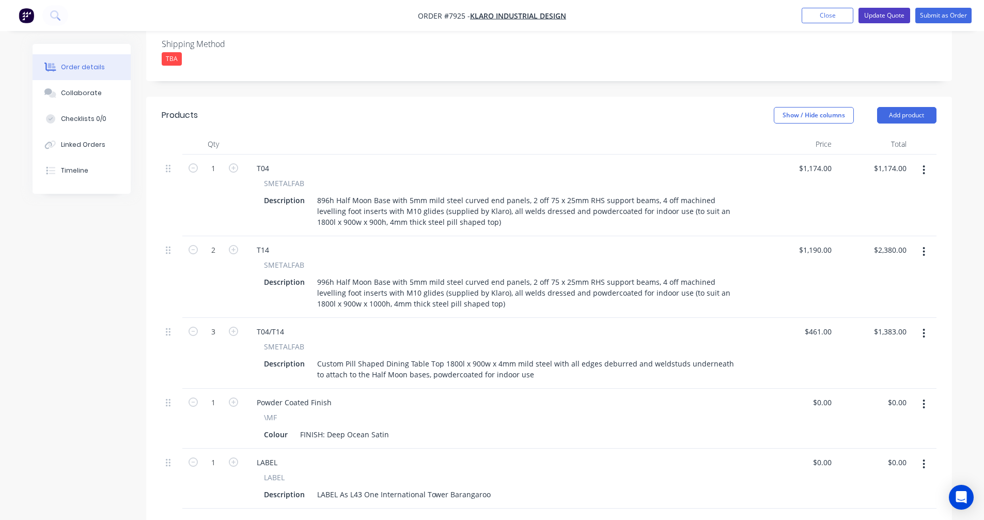
click at [881, 18] on button "Update Quote" at bounding box center [885, 15] width 52 height 15
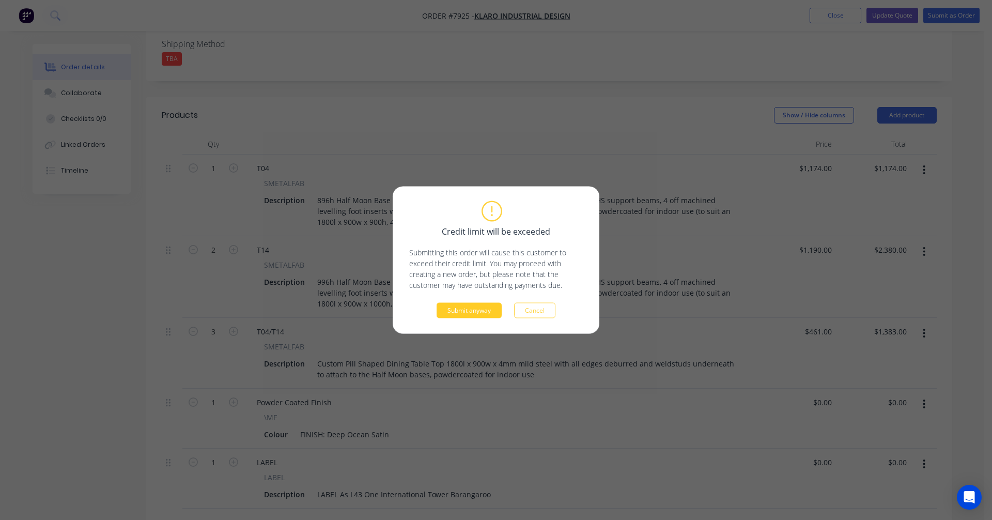
click at [473, 310] on button "Submit anyway" at bounding box center [469, 310] width 65 height 15
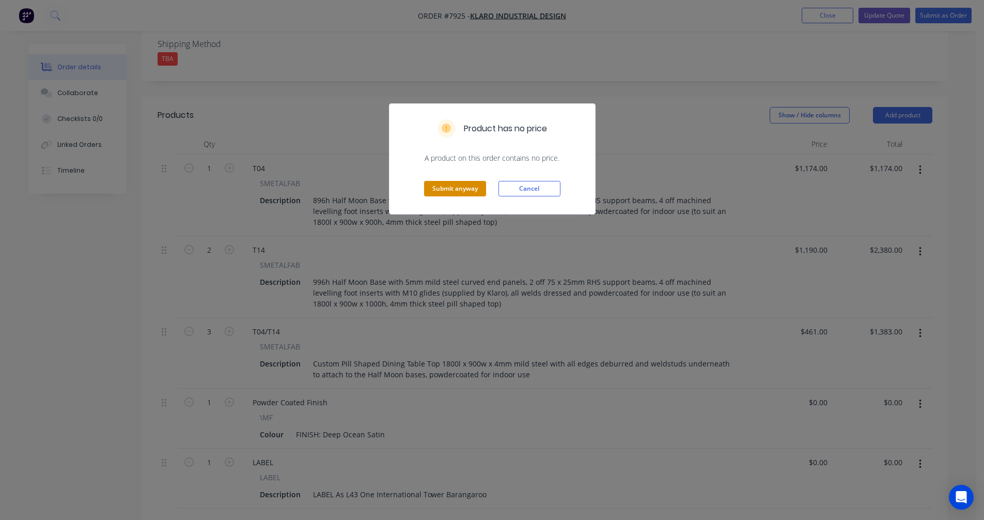
click at [464, 188] on button "Submit anyway" at bounding box center [455, 188] width 62 height 15
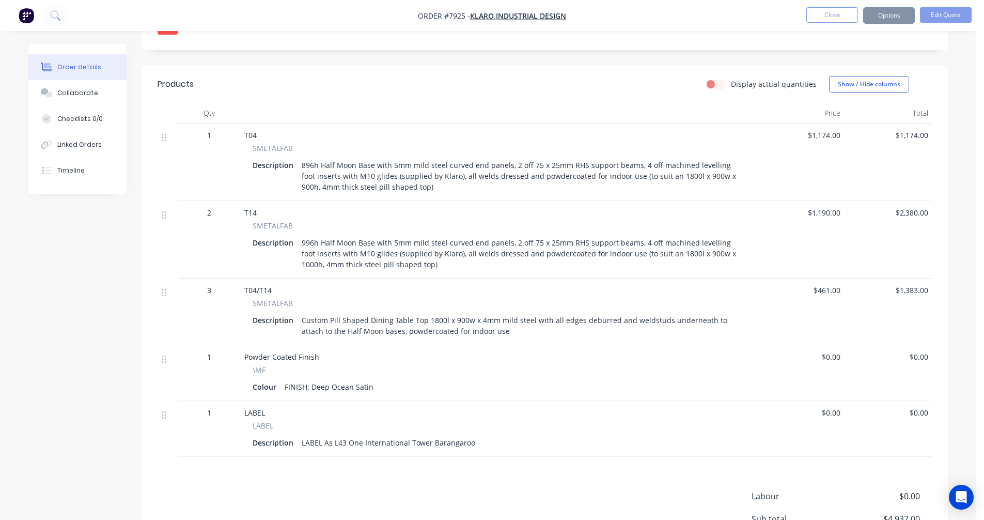
scroll to position [284, 0]
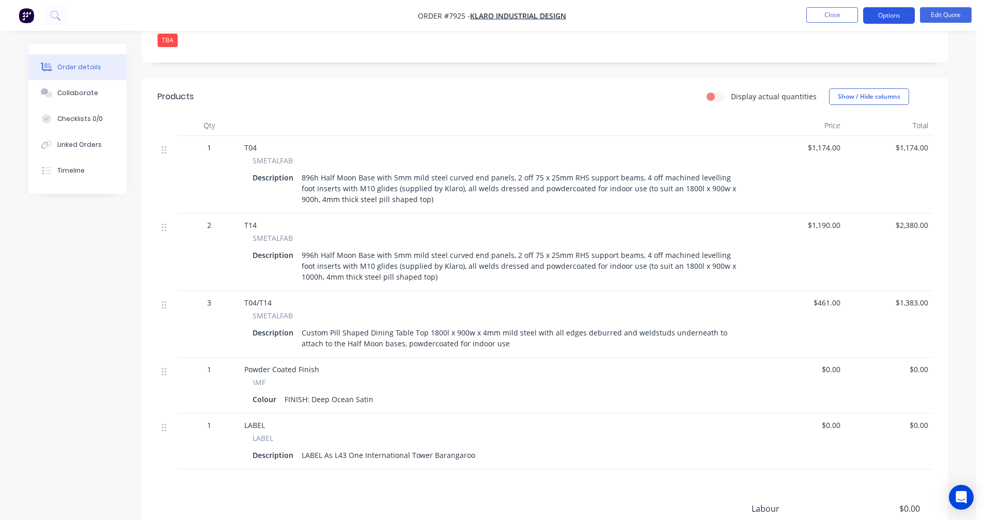
click at [892, 12] on button "Options" at bounding box center [889, 15] width 52 height 17
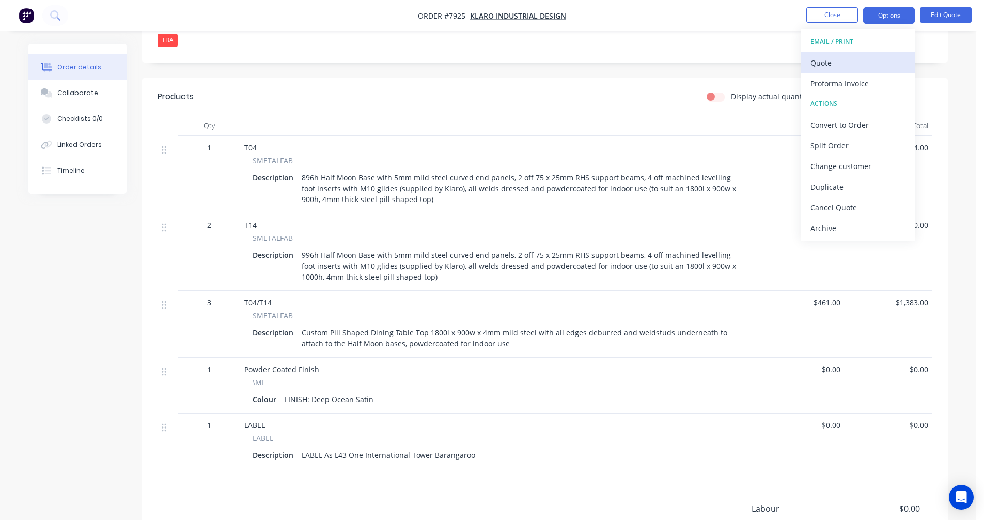
click at [826, 61] on div "Quote" at bounding box center [857, 62] width 95 height 15
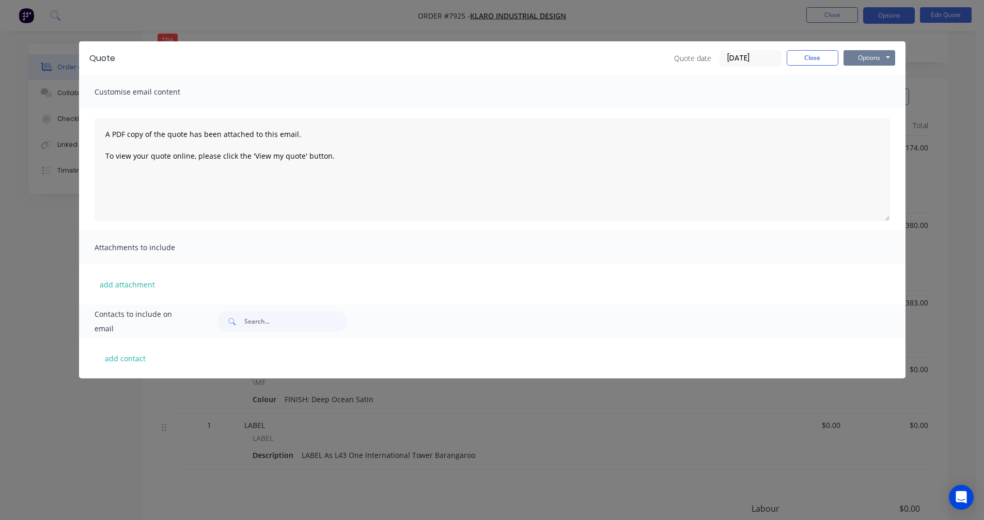
click at [870, 59] on button "Options" at bounding box center [870, 57] width 52 height 15
click at [871, 75] on button "Preview" at bounding box center [877, 76] width 66 height 17
click at [823, 61] on button "Close" at bounding box center [813, 57] width 52 height 15
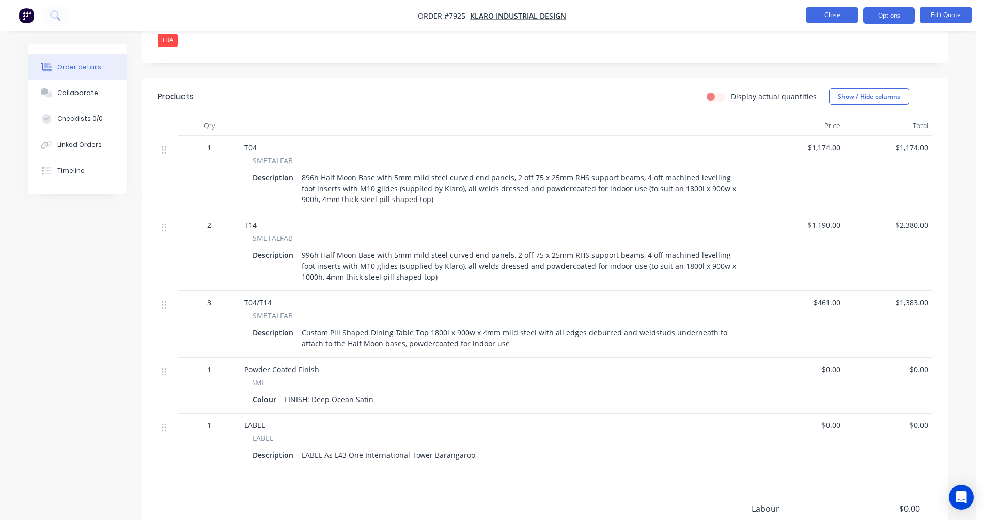
click at [822, 21] on button "Close" at bounding box center [832, 14] width 52 height 15
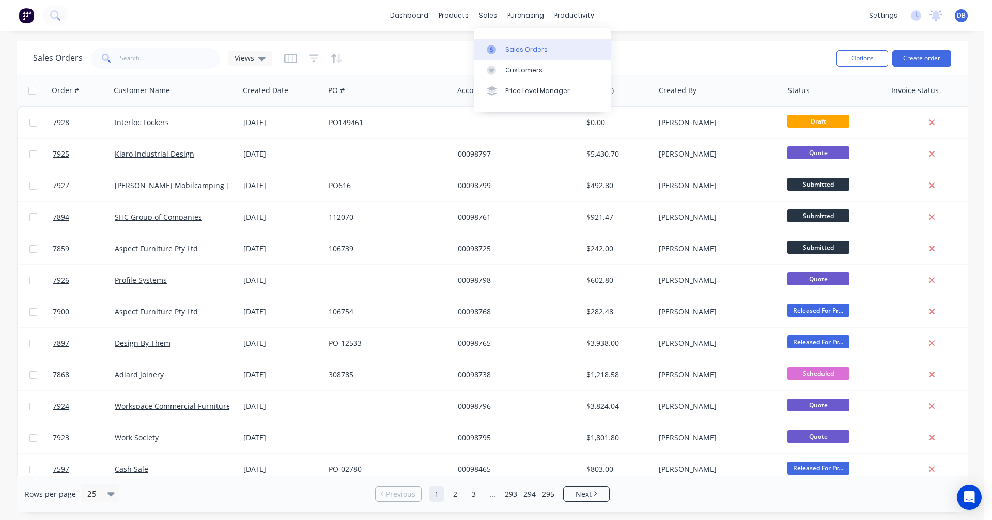
click at [509, 50] on div "Sales Orders" at bounding box center [526, 49] width 42 height 9
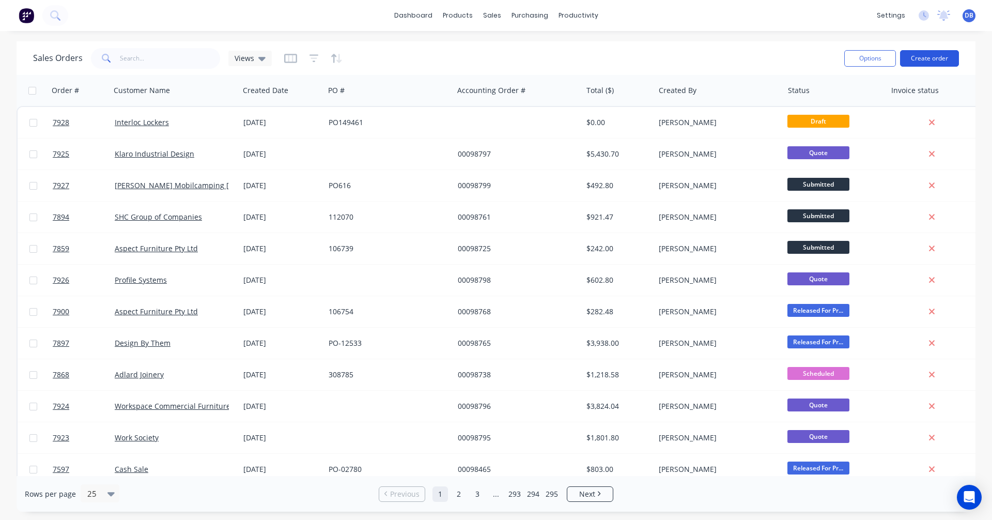
click at [935, 57] on button "Create order" at bounding box center [929, 58] width 59 height 17
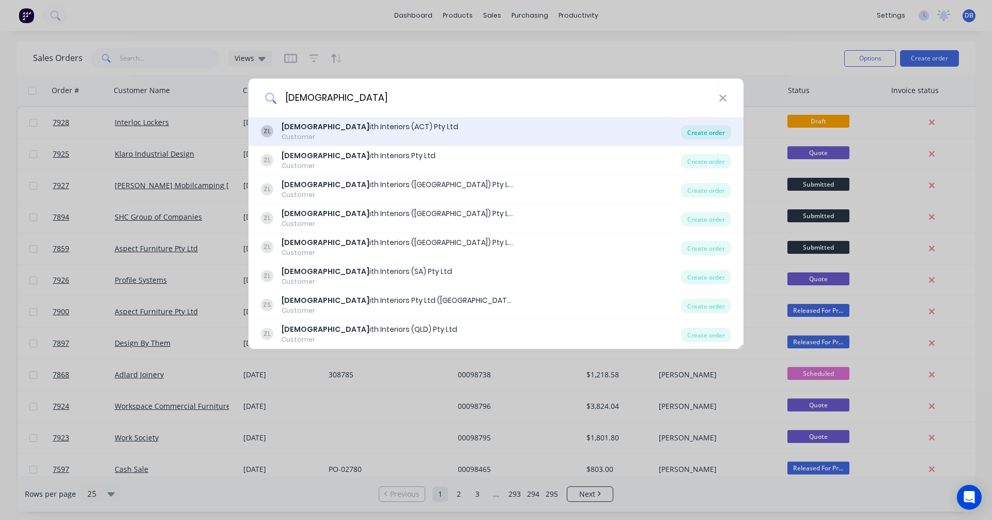
type input "[DEMOGRAPHIC_DATA]"
click at [708, 128] on div "Create order" at bounding box center [706, 132] width 50 height 14
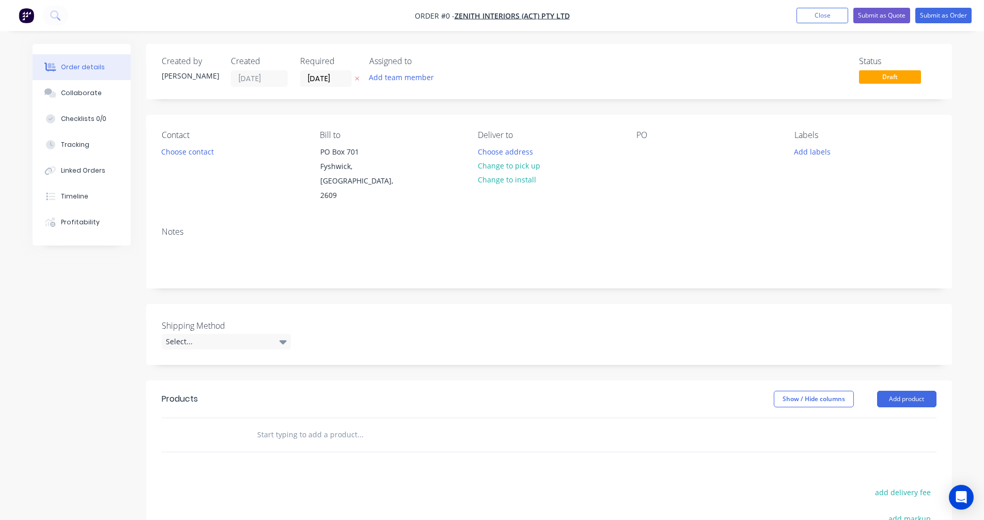
click at [284, 424] on input "text" at bounding box center [360, 434] width 207 height 21
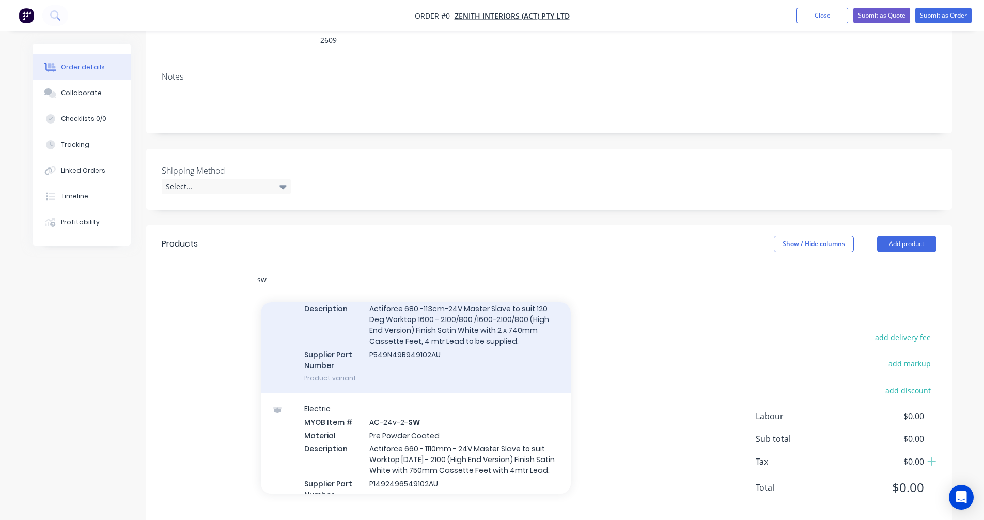
scroll to position [155, 0]
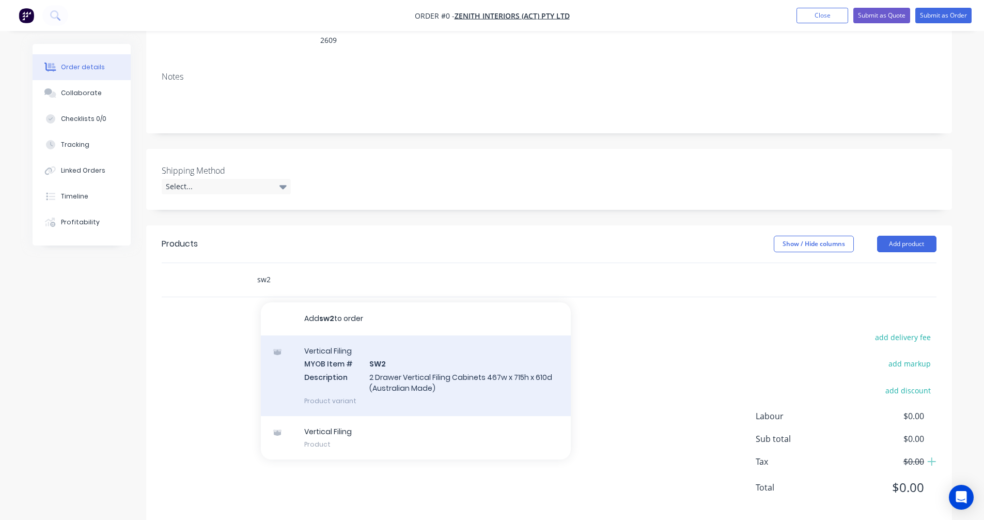
type input "sw2"
click at [431, 371] on div "Vertical Filing MYOB Item # SW2 Description 2 Drawer Vertical Filing Cabinets 4…" at bounding box center [416, 375] width 310 height 81
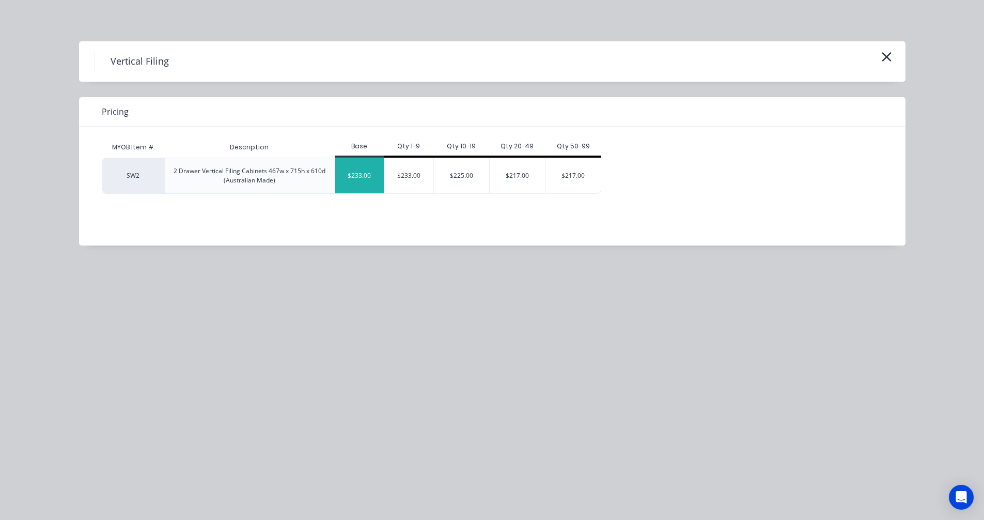
click at [357, 176] on div "$233.00" at bounding box center [359, 175] width 49 height 35
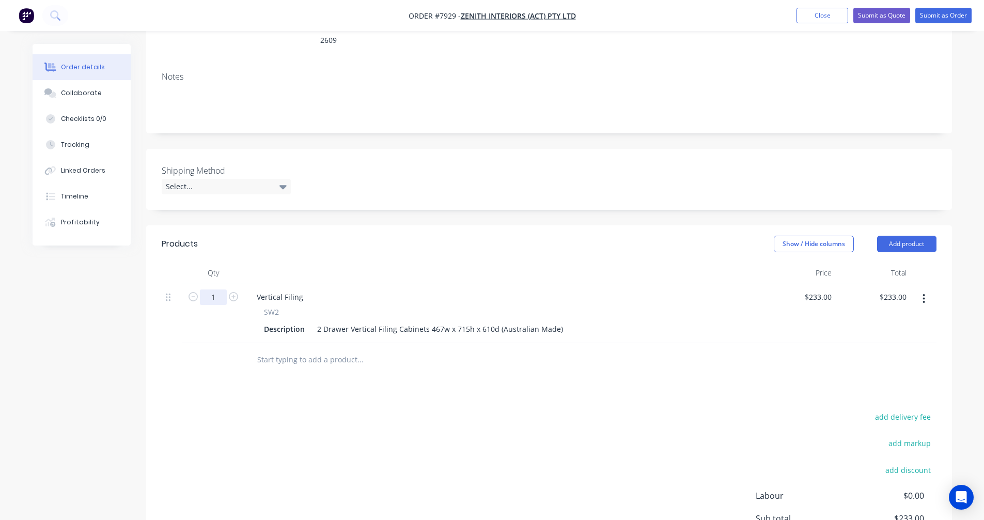
click at [221, 289] on input "1" at bounding box center [213, 296] width 27 height 15
type input "18"
type input "$4,194.00"
click at [298, 349] on input "text" at bounding box center [360, 359] width 207 height 21
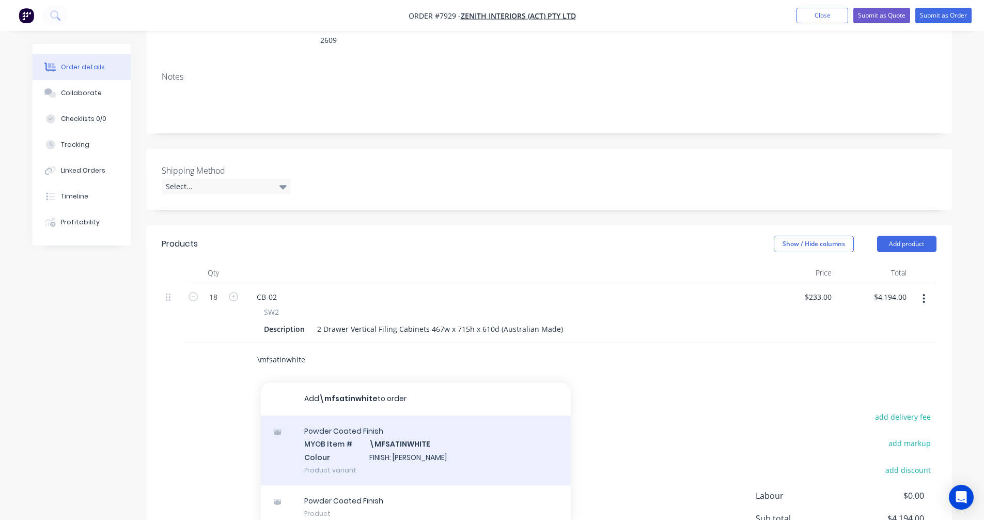
type input "\mfsatinwhite"
click at [392, 426] on div "Powder Coated Finish MYOB Item # \MFSATINWHITE Colour FINISH: Satin White Produ…" at bounding box center [416, 450] width 310 height 70
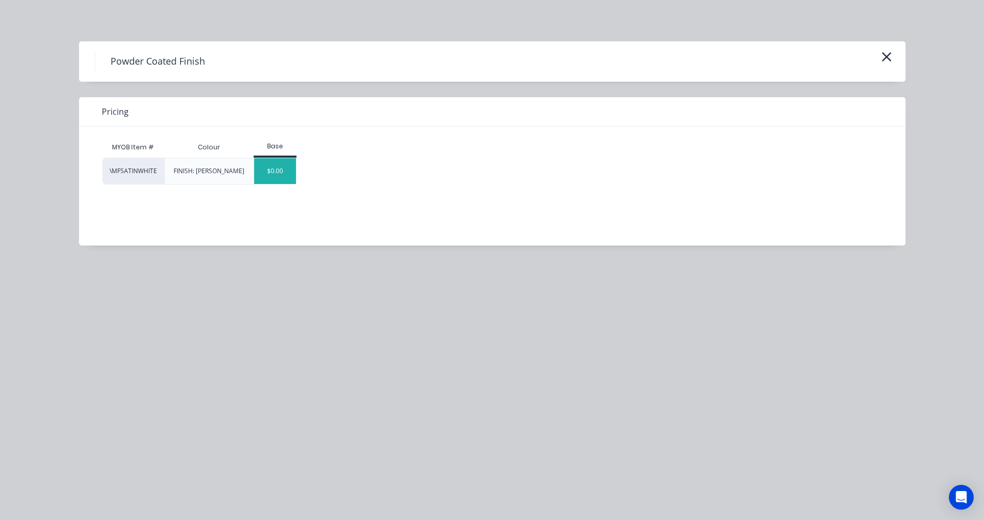
click at [276, 177] on div "$0.00" at bounding box center [275, 171] width 42 height 26
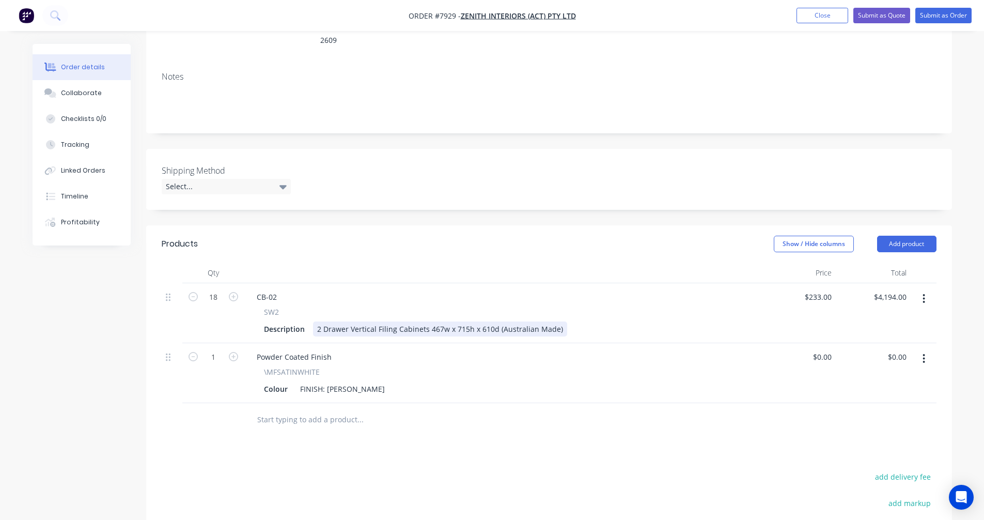
click at [496, 321] on div "2 Drawer Vertical Filing Cabinets 467w x 715h x 610d (Australian Made)" at bounding box center [440, 328] width 254 height 15
type input "$261.00"
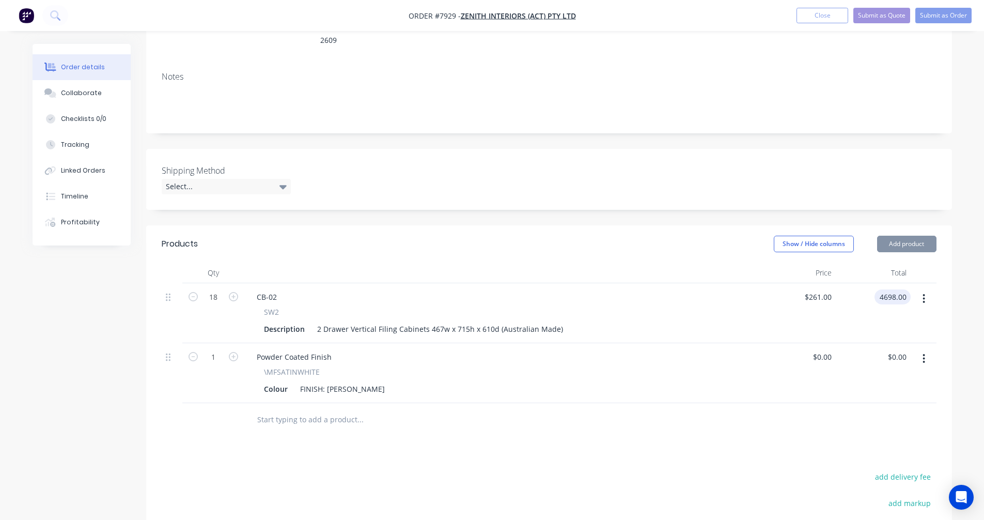
type input "$4,698.00"
click at [291, 409] on input "text" at bounding box center [360, 419] width 207 height 21
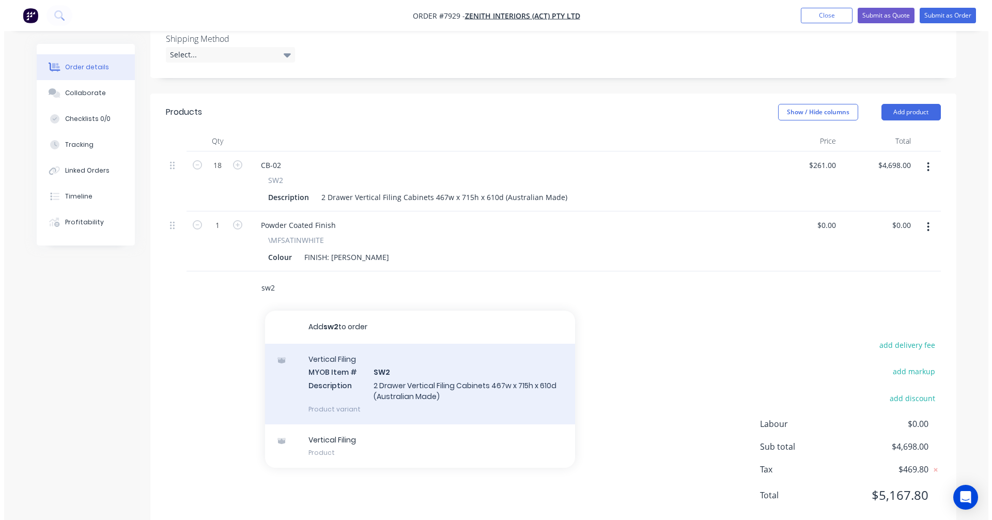
scroll to position [298, 0]
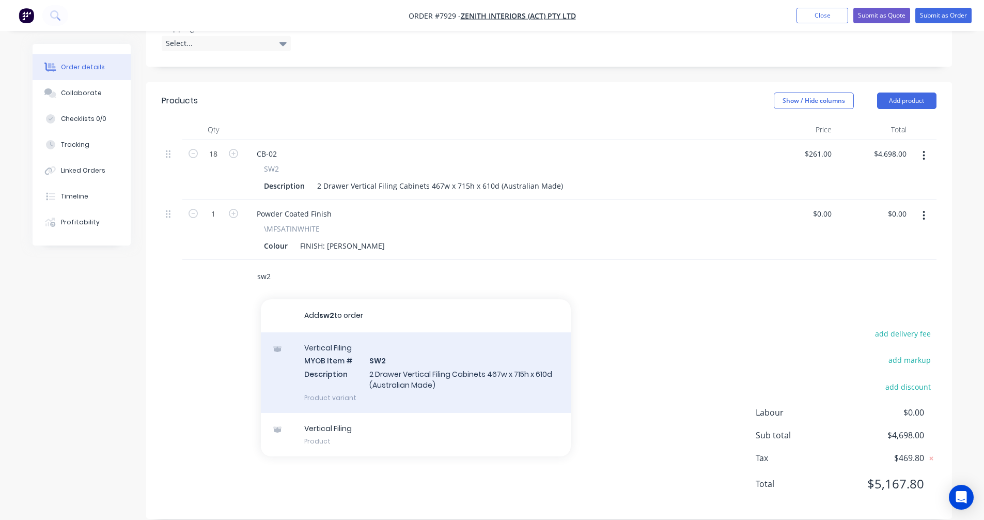
type input "sw2"
click at [396, 356] on div "Vertical Filing MYOB Item # SW2 Description 2 Drawer Vertical Filing Cabinets 4…" at bounding box center [416, 372] width 310 height 81
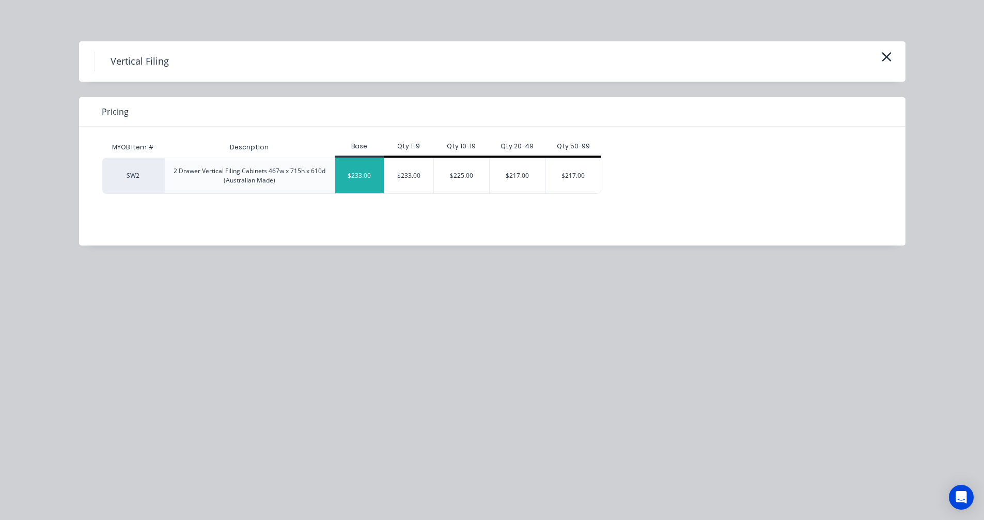
click at [365, 176] on div "$233.00" at bounding box center [359, 175] width 49 height 35
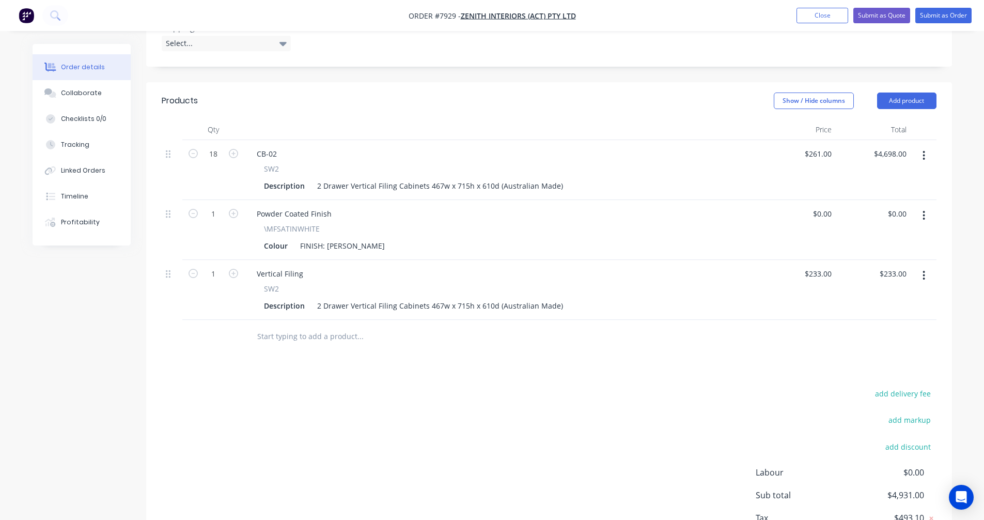
click at [926, 266] on button "button" at bounding box center [924, 275] width 24 height 19
click at [887, 357] on div "Delete" at bounding box center [888, 364] width 80 height 15
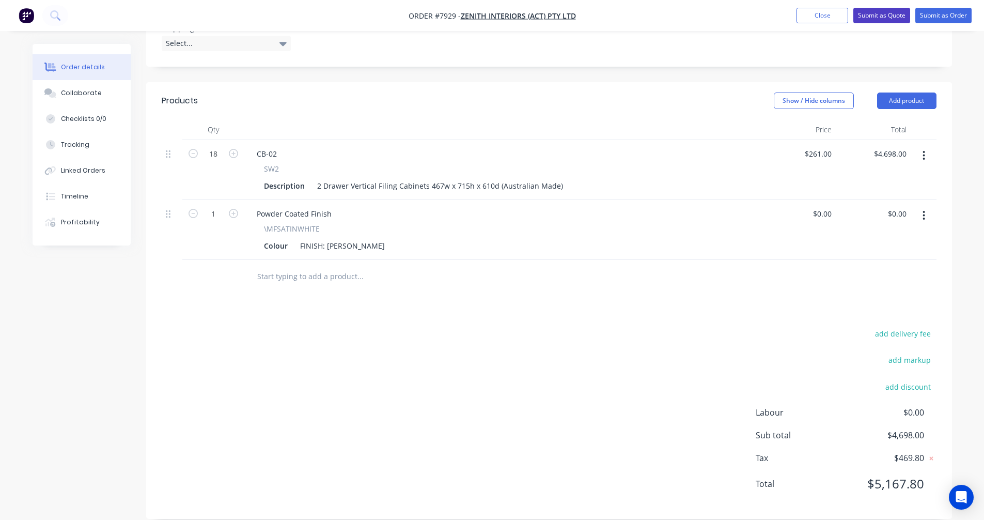
click at [883, 13] on button "Submit as Quote" at bounding box center [881, 15] width 57 height 15
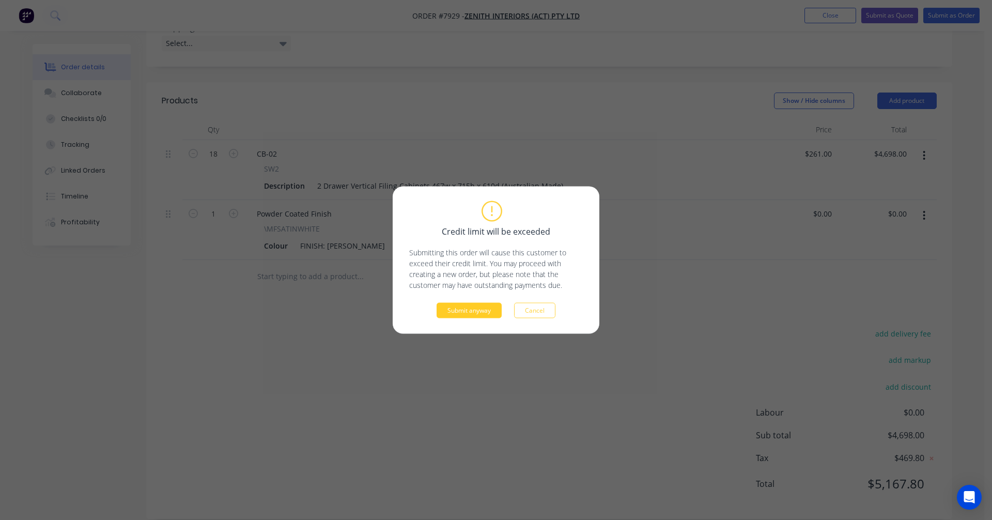
click at [473, 308] on button "Submit anyway" at bounding box center [469, 310] width 65 height 15
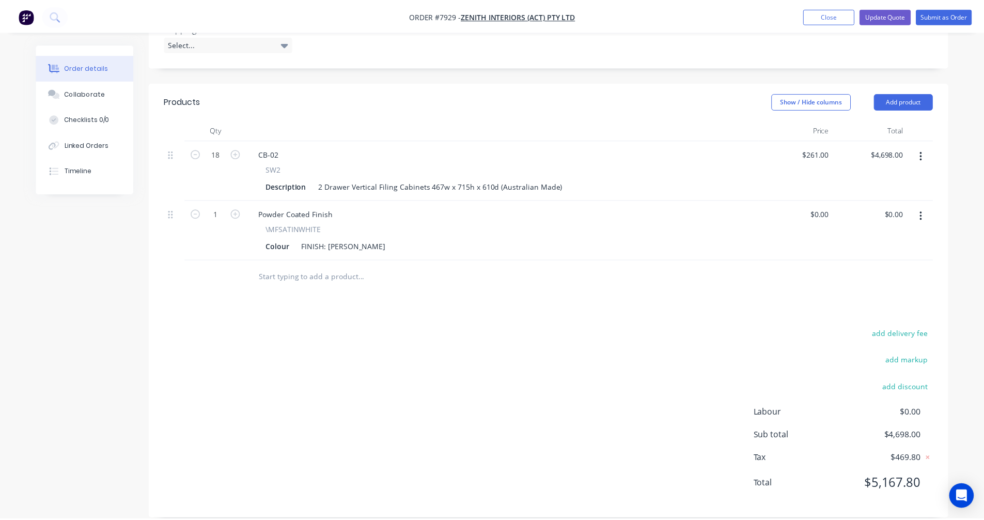
scroll to position [175, 0]
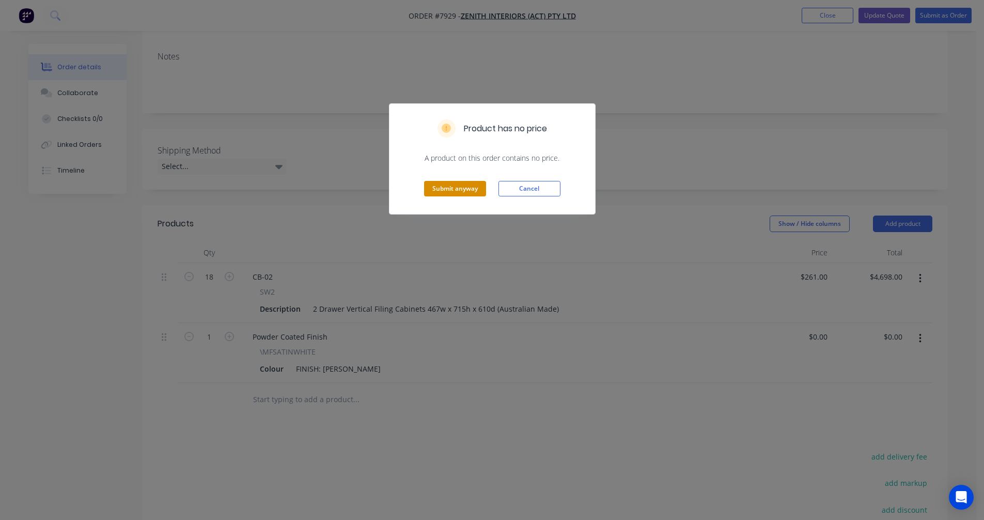
click at [458, 191] on button "Submit anyway" at bounding box center [455, 188] width 62 height 15
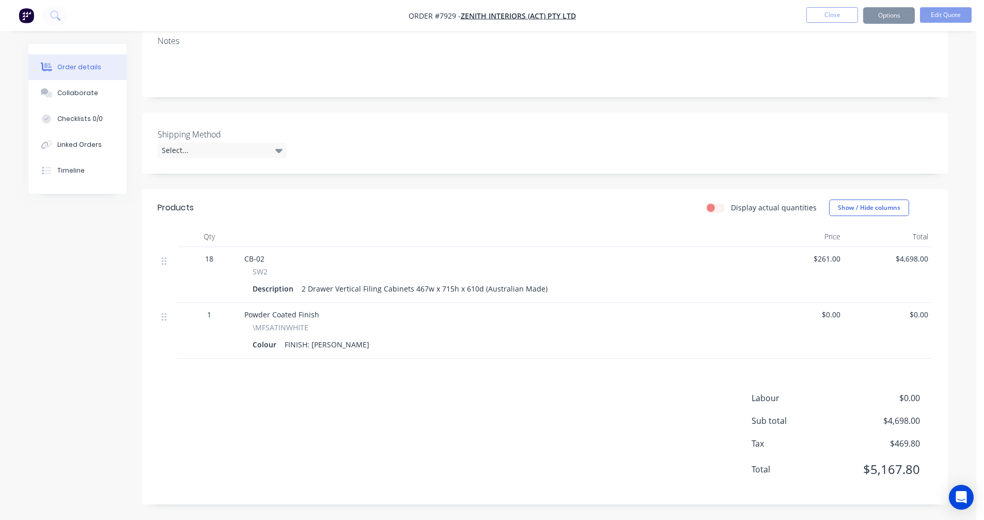
scroll to position [175, 0]
click at [890, 13] on button "Options" at bounding box center [889, 15] width 52 height 17
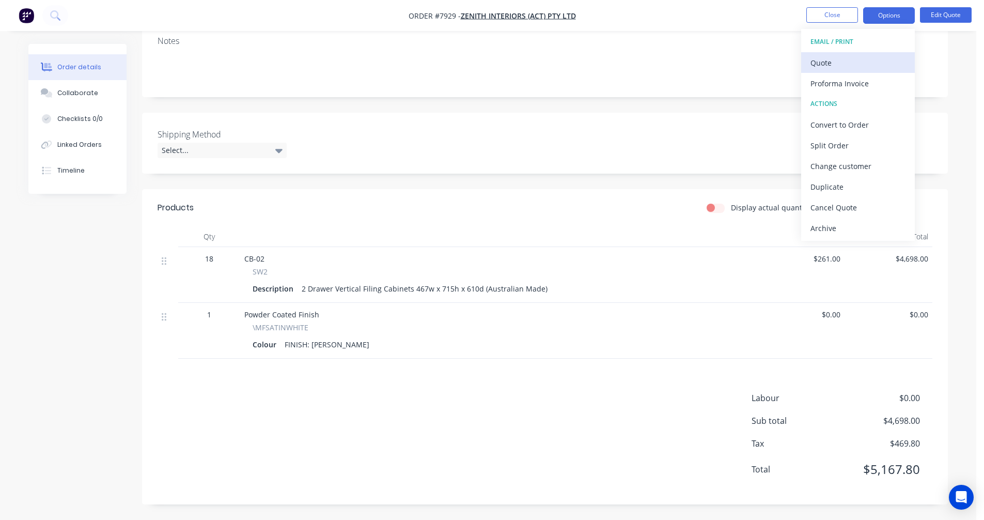
click at [840, 63] on div "Quote" at bounding box center [857, 62] width 95 height 15
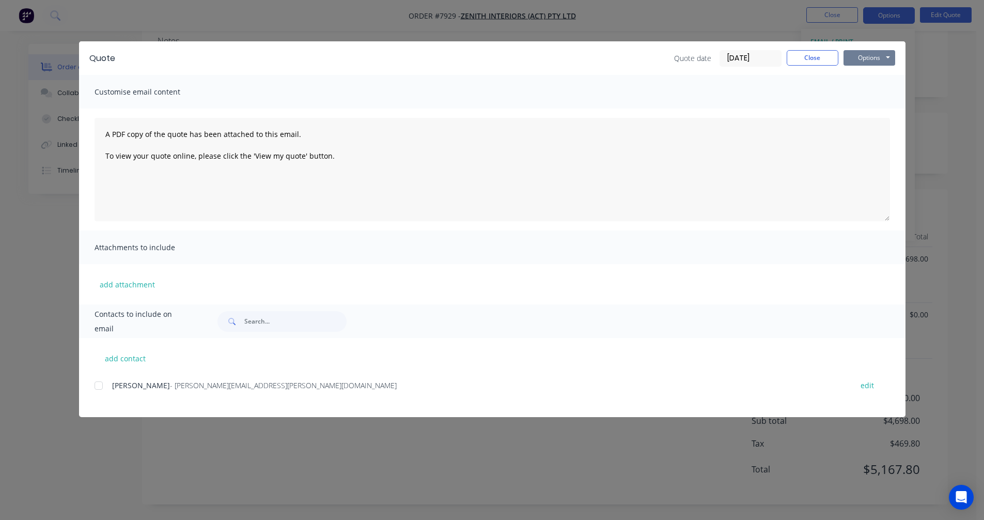
click at [870, 58] on button "Options" at bounding box center [870, 57] width 52 height 15
click at [876, 81] on button "Preview" at bounding box center [877, 76] width 66 height 17
